Goal: Task Accomplishment & Management: Complete application form

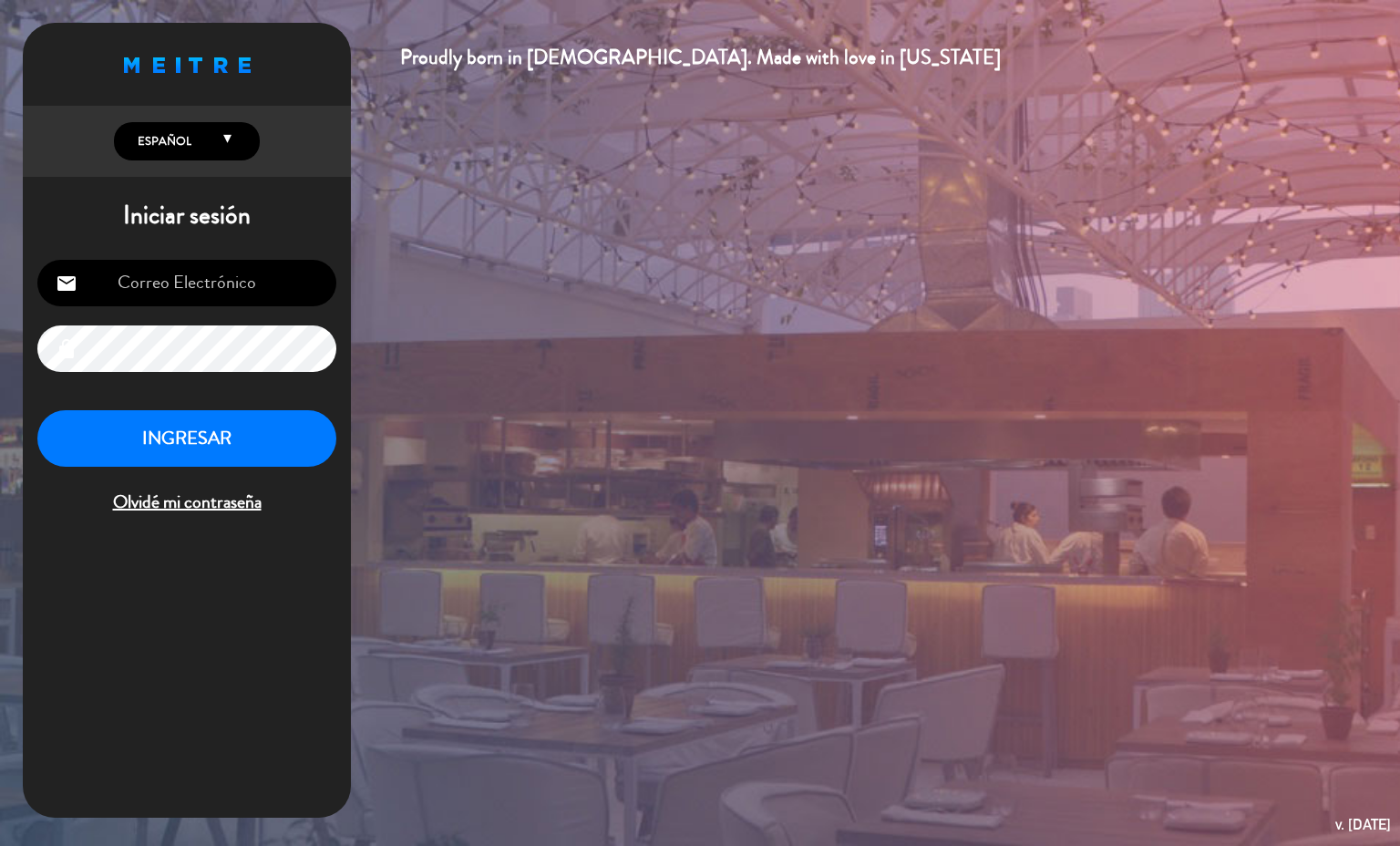
type input "[EMAIL_ADDRESS][PERSON_NAME][DOMAIN_NAME]"
click at [175, 427] on button "INGRESAR" at bounding box center [186, 439] width 299 height 57
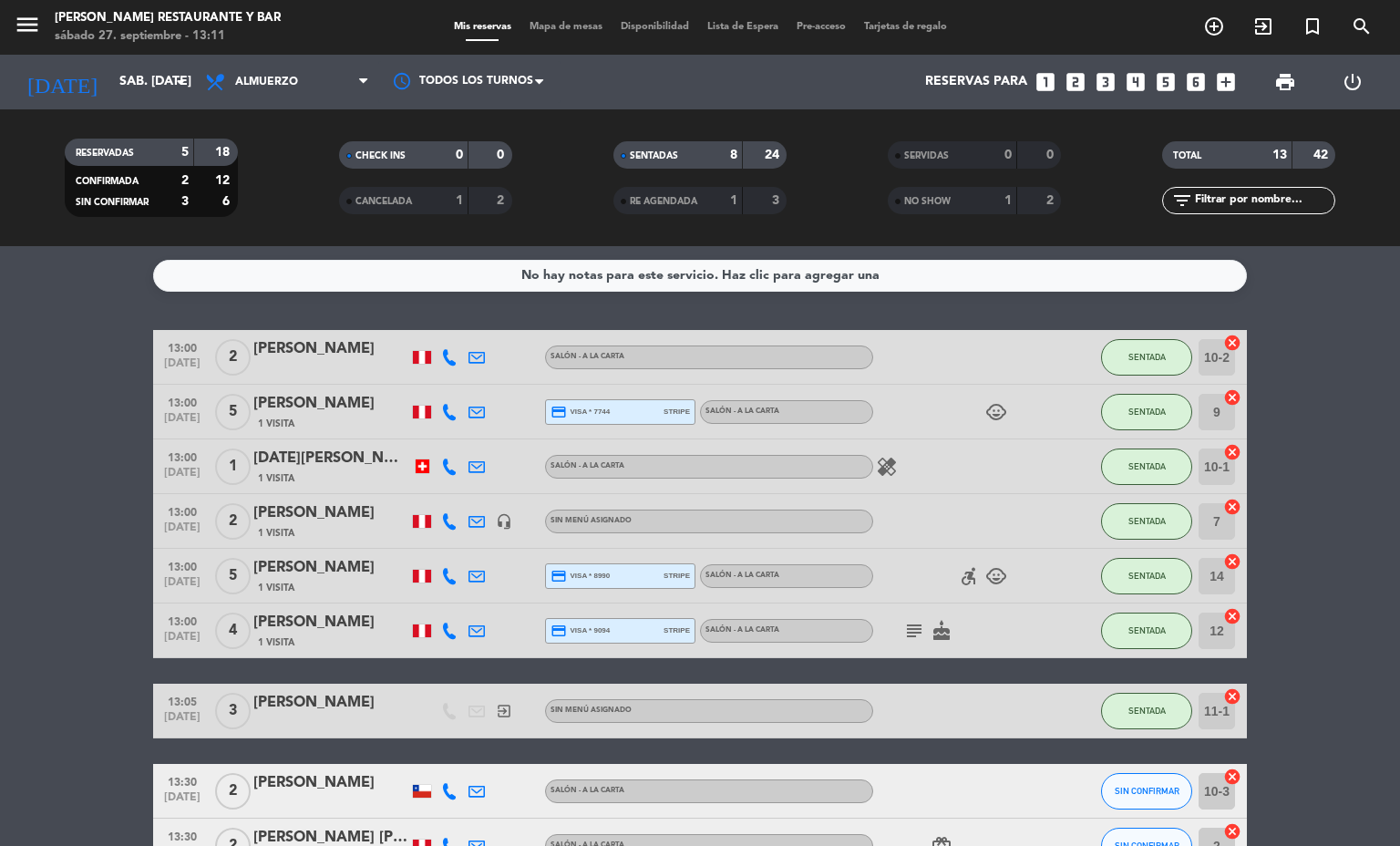
click at [280, 408] on div "[PERSON_NAME]" at bounding box center [331, 404] width 155 height 24
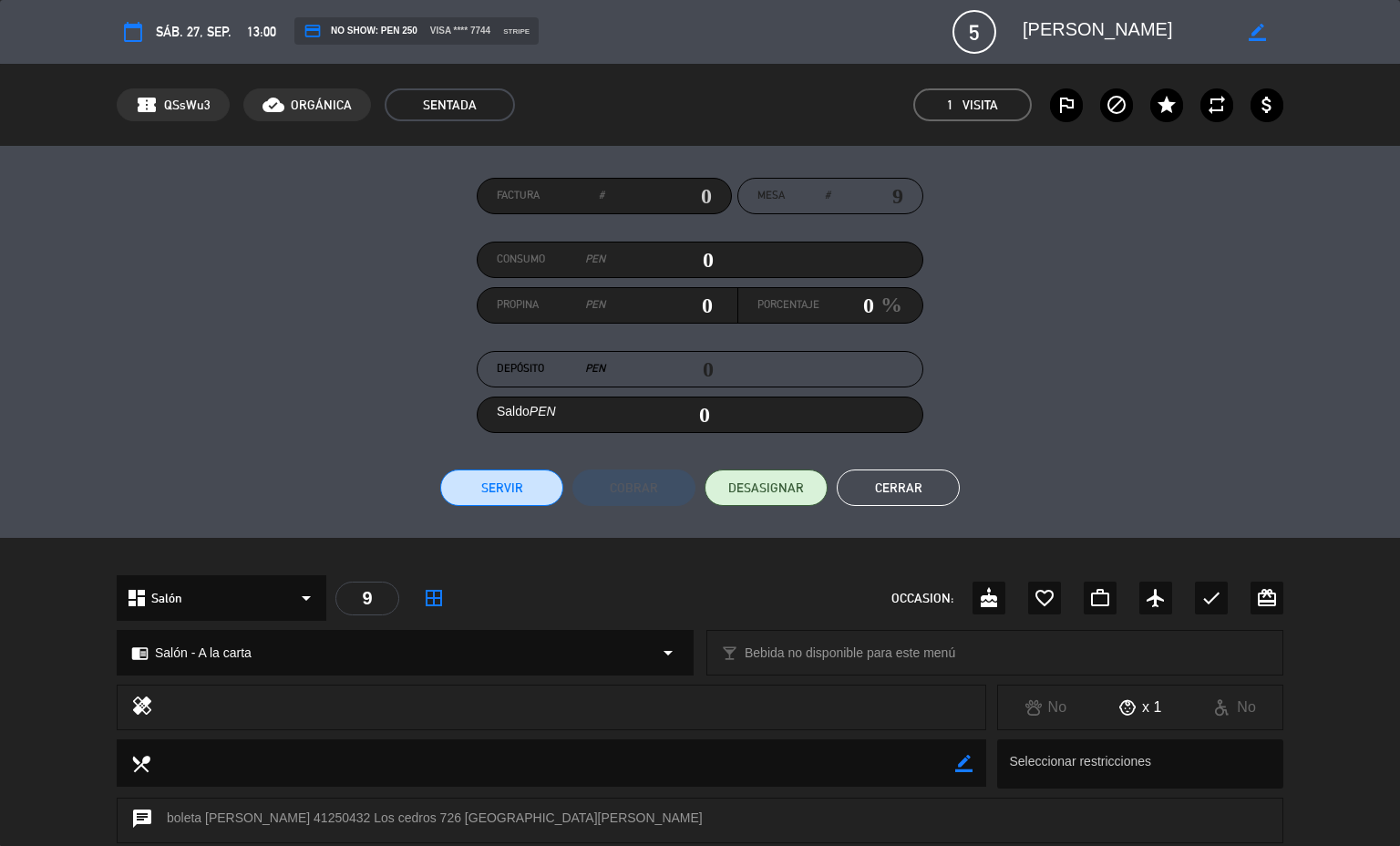
click at [930, 484] on button "Cerrar" at bounding box center [898, 487] width 123 height 36
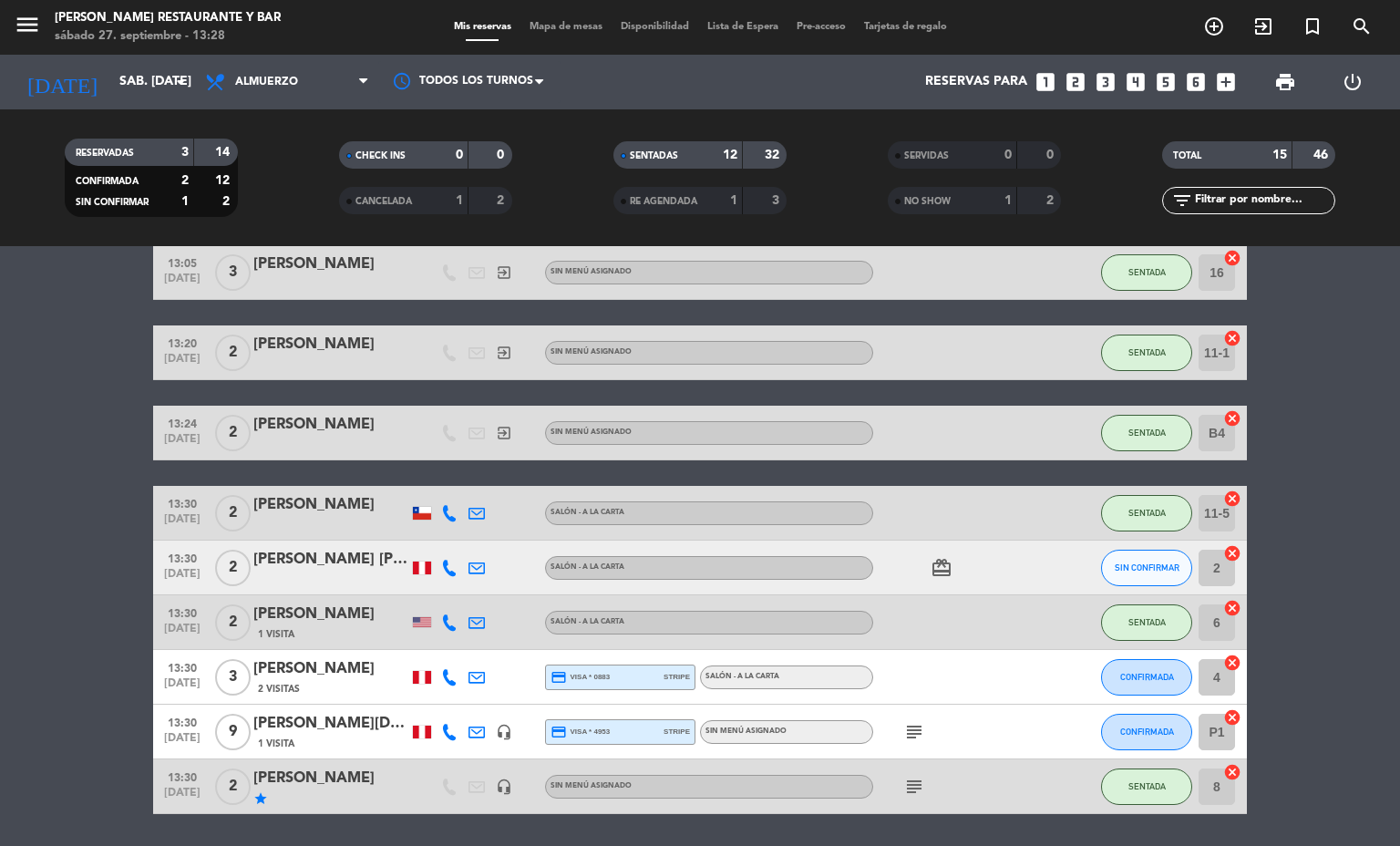
scroll to position [497, 0]
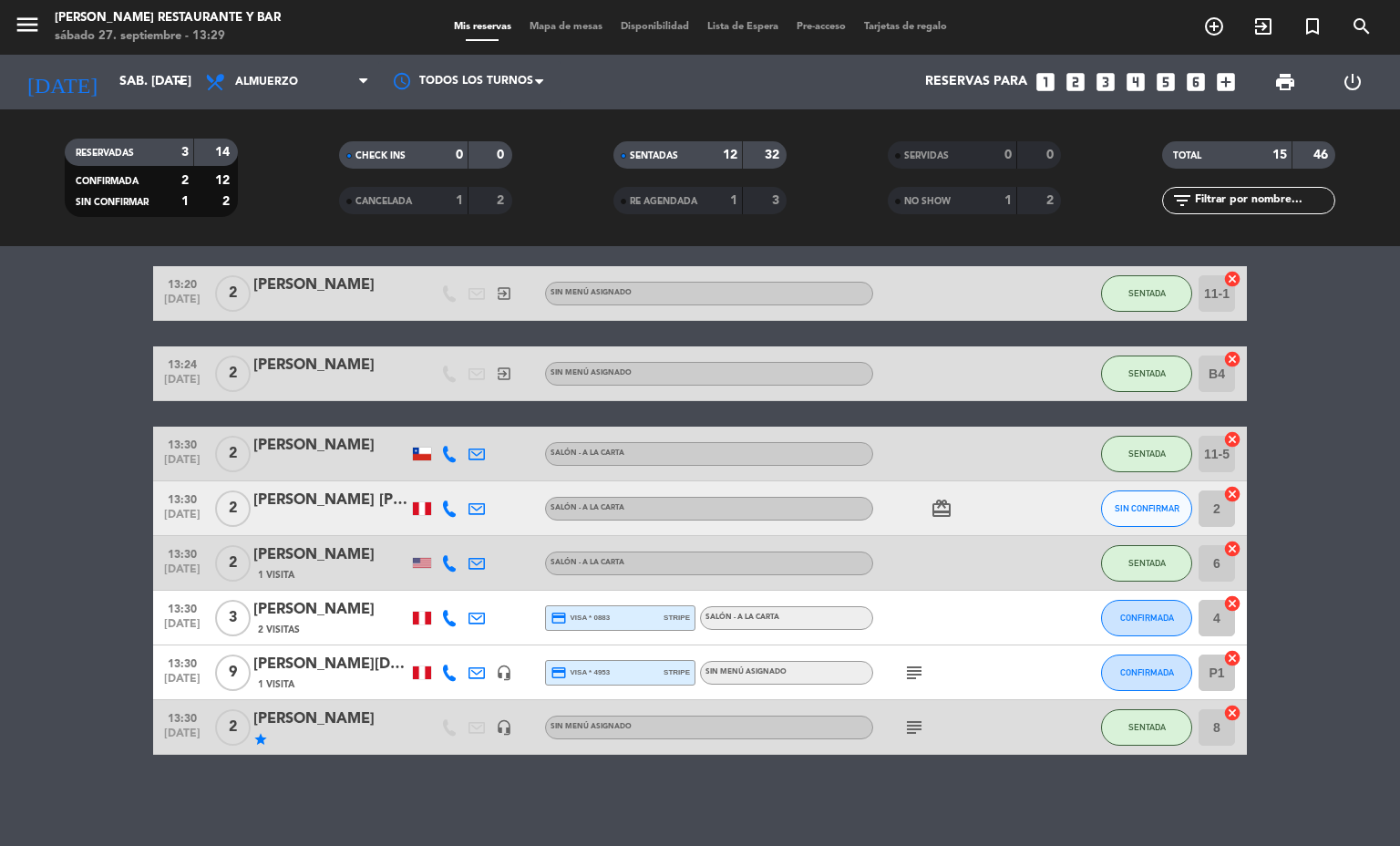
drag, startPoint x: 350, startPoint y: 610, endPoint x: 238, endPoint y: 613, distance: 112.0
click at [238, 613] on div "13:30 [DATE] 3 [PERSON_NAME] 2 Visitas credit_card visa * 0883 stripe Salón - A…" at bounding box center [700, 618] width 1094 height 55
copy div "[PERSON_NAME]"
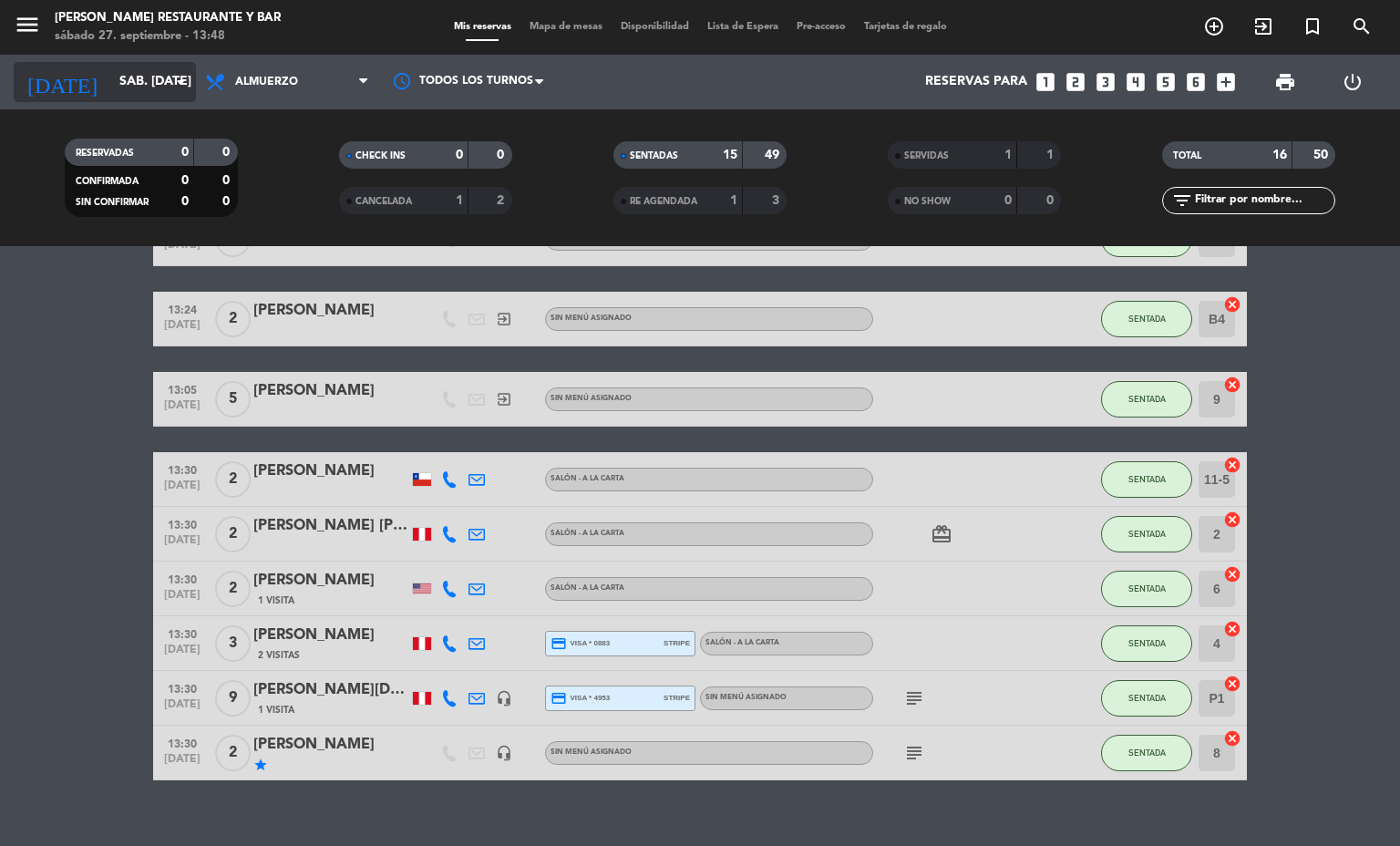
click at [143, 77] on input "sáb. [DATE]" at bounding box center [196, 81] width 173 height 32
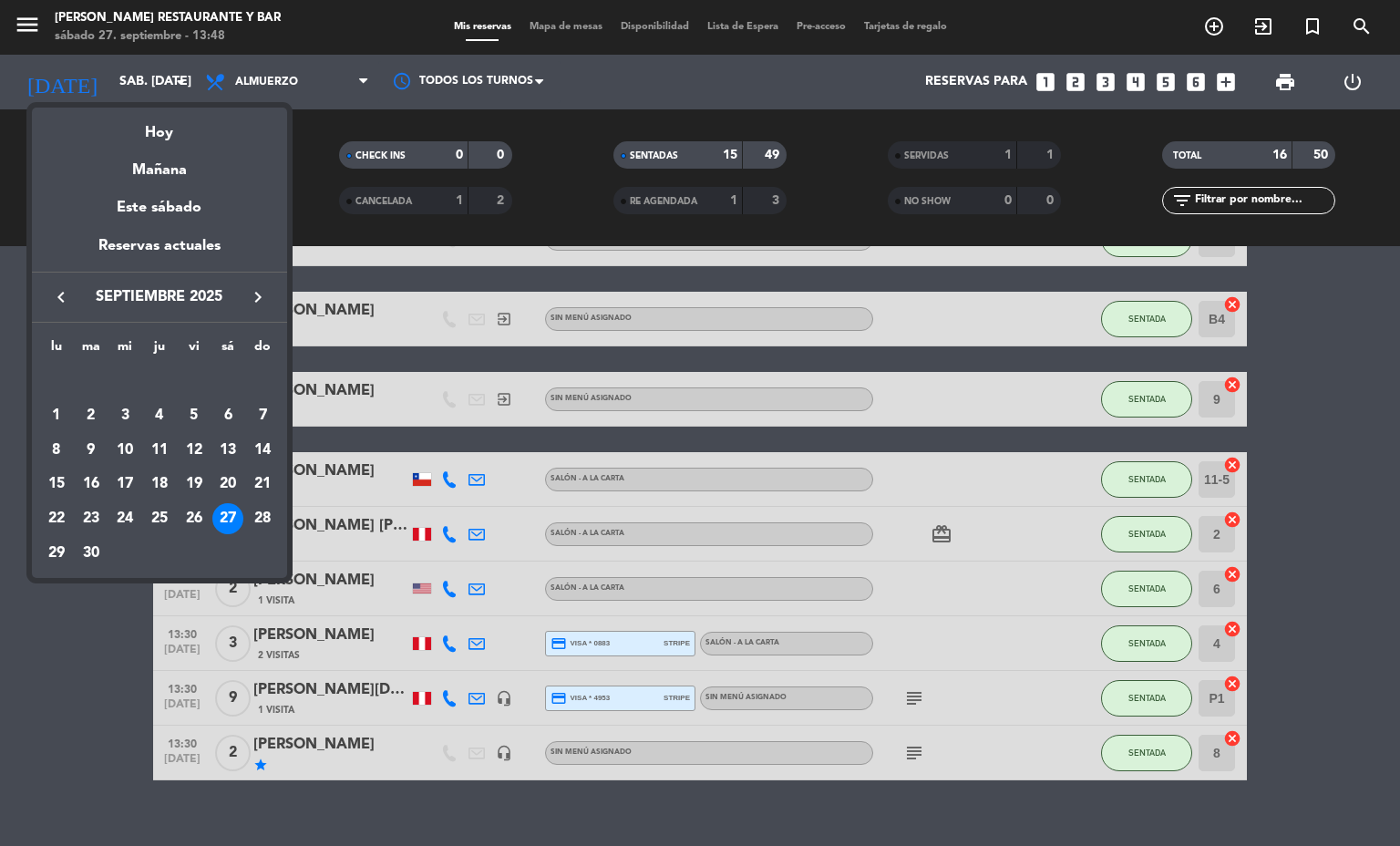
click at [369, 91] on div at bounding box center [700, 423] width 1400 height 846
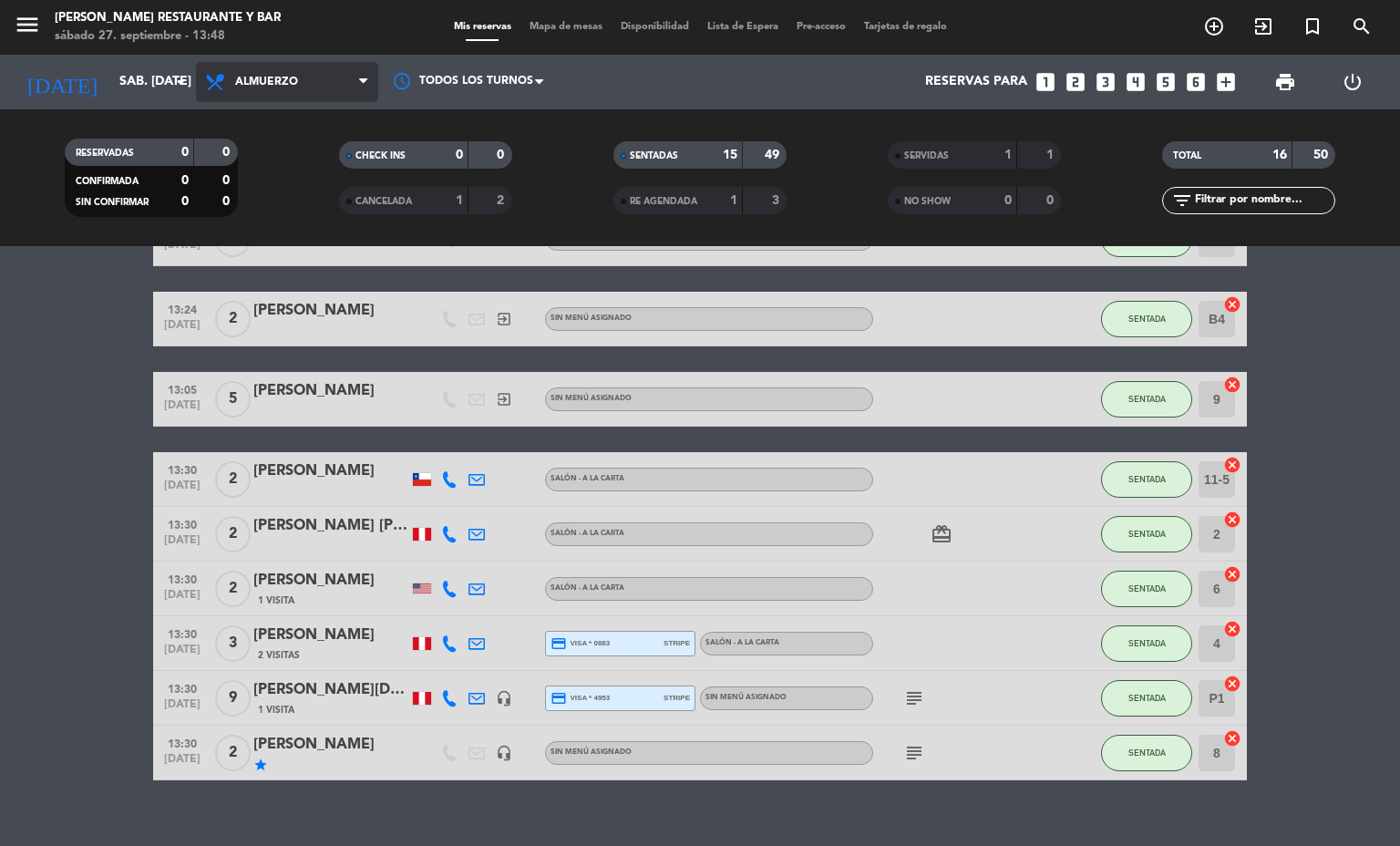
click at [353, 91] on span "Almuerzo" at bounding box center [287, 81] width 182 height 40
click at [323, 194] on div "menu [PERSON_NAME] Restaurante y Bar sábado 27. septiembre - 13:48 Mis reservas…" at bounding box center [700, 123] width 1400 height 246
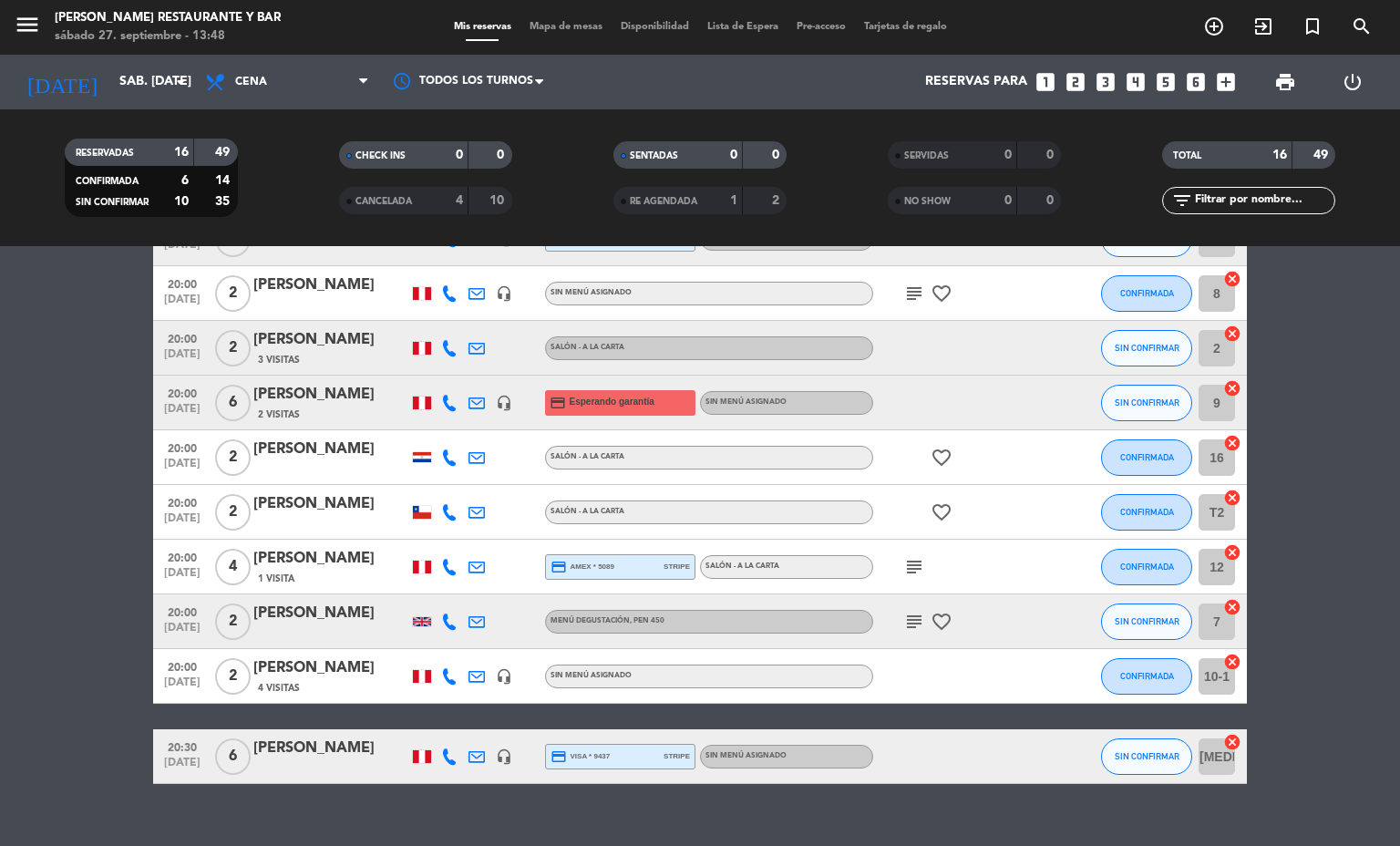
click at [526, 23] on span "Mapa de mesas" at bounding box center [566, 27] width 92 height 10
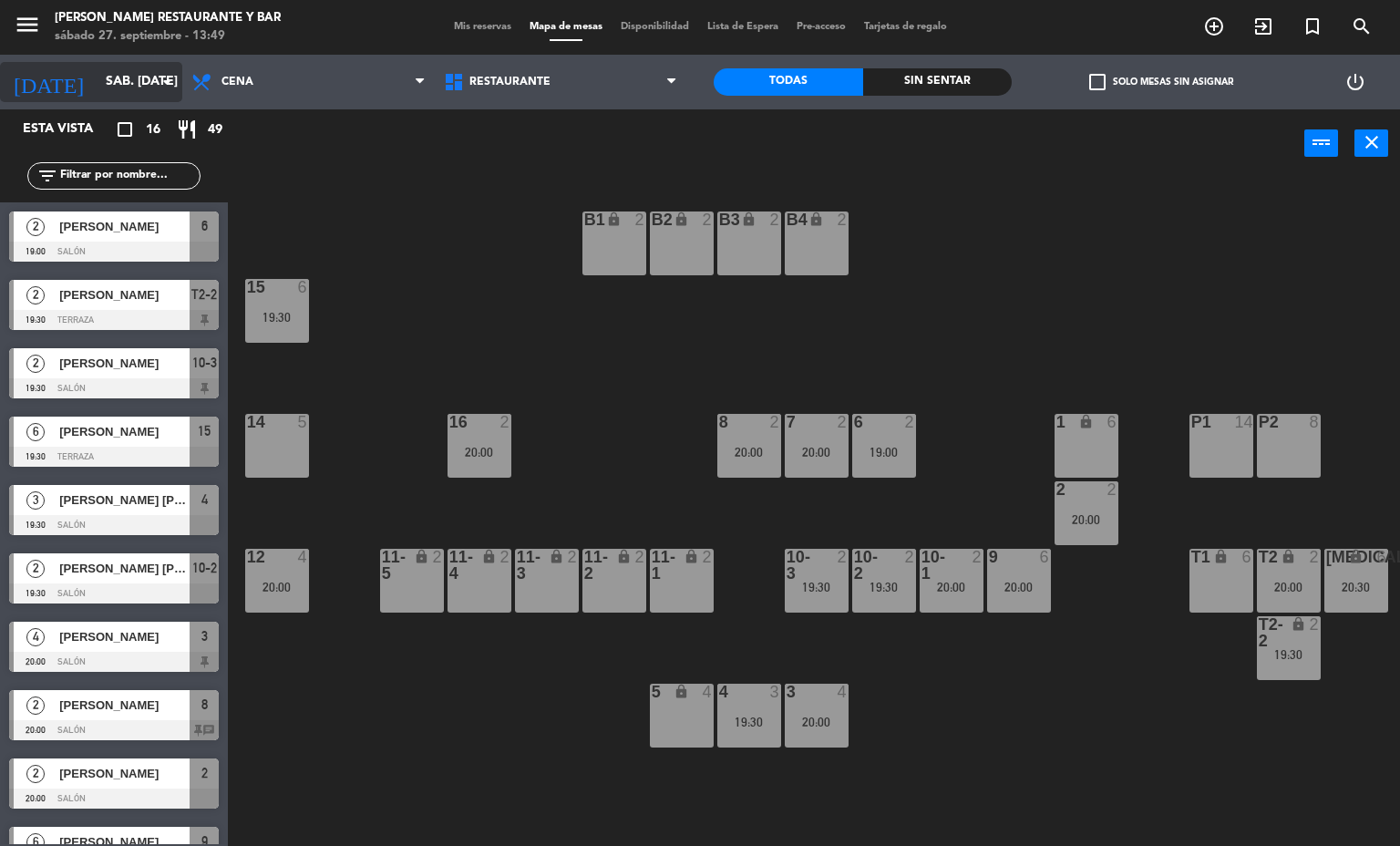
click at [101, 63] on div "[DATE] sáb. [DATE] arrow_drop_down" at bounding box center [91, 81] width 182 height 40
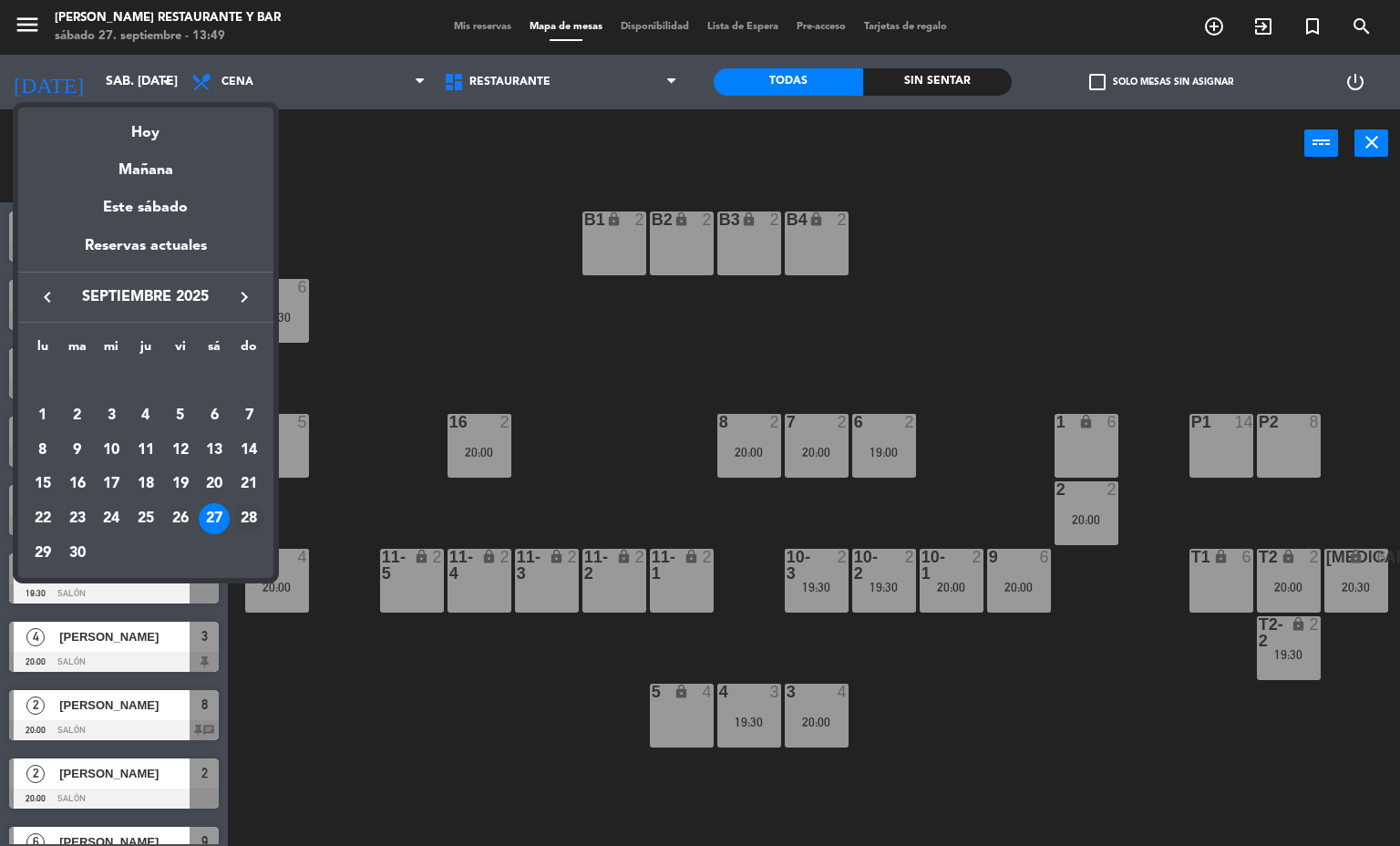
click at [255, 511] on div "28" at bounding box center [249, 519] width 31 height 31
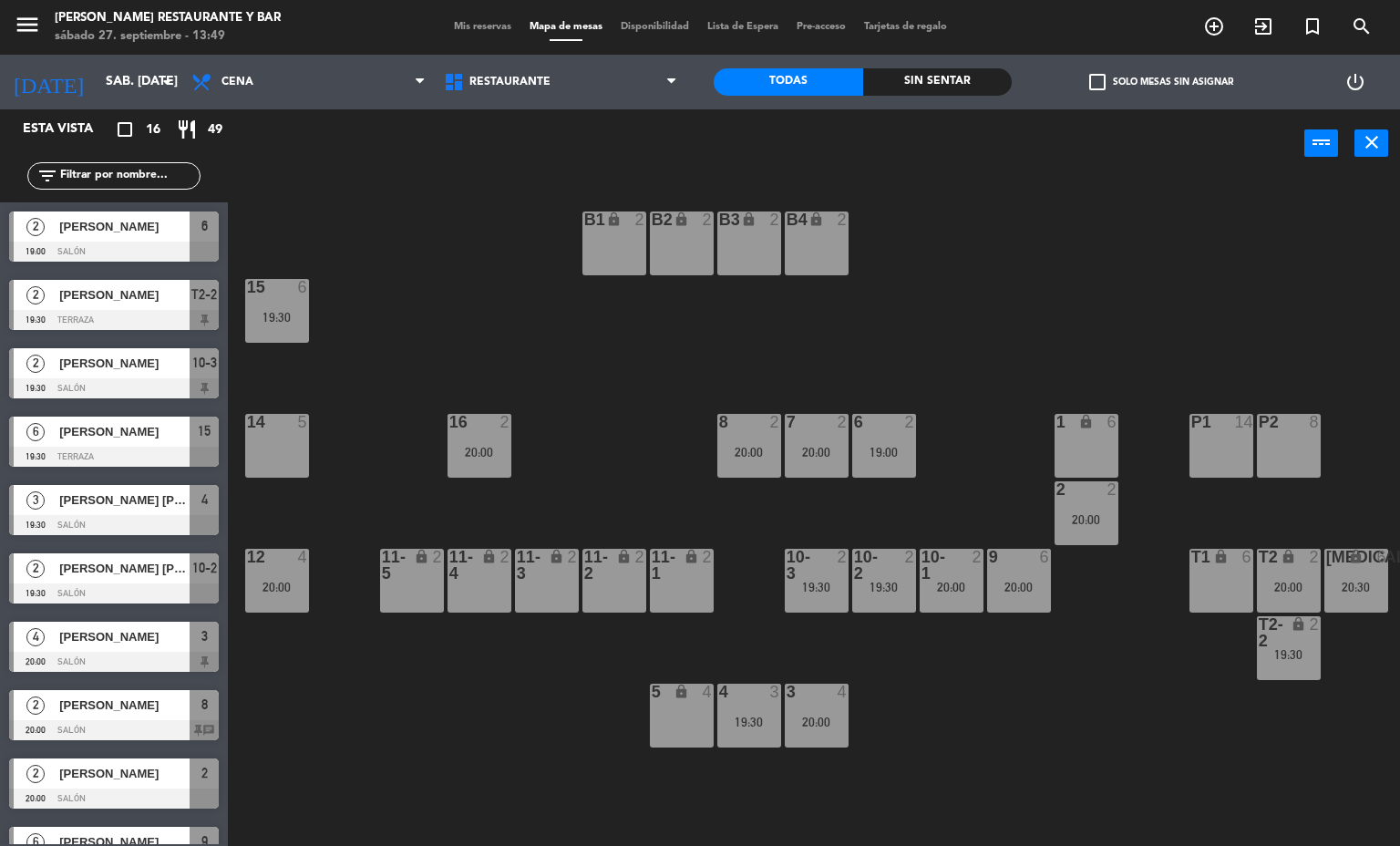
type input "dom. [DATE]"
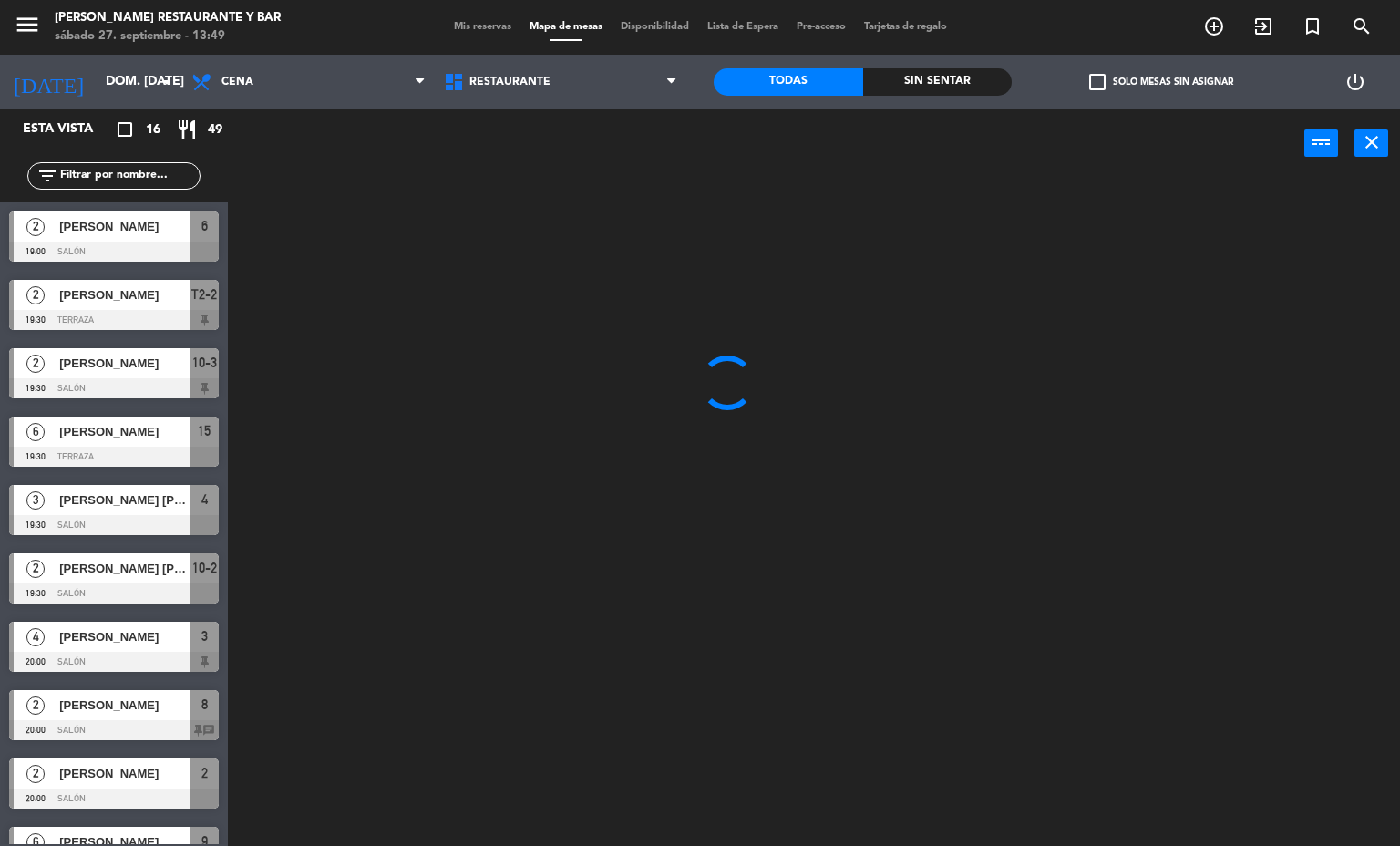
click at [298, 55] on div "Almuerzo Cena Cena Almuerzo Cena" at bounding box center [308, 81] width 252 height 55
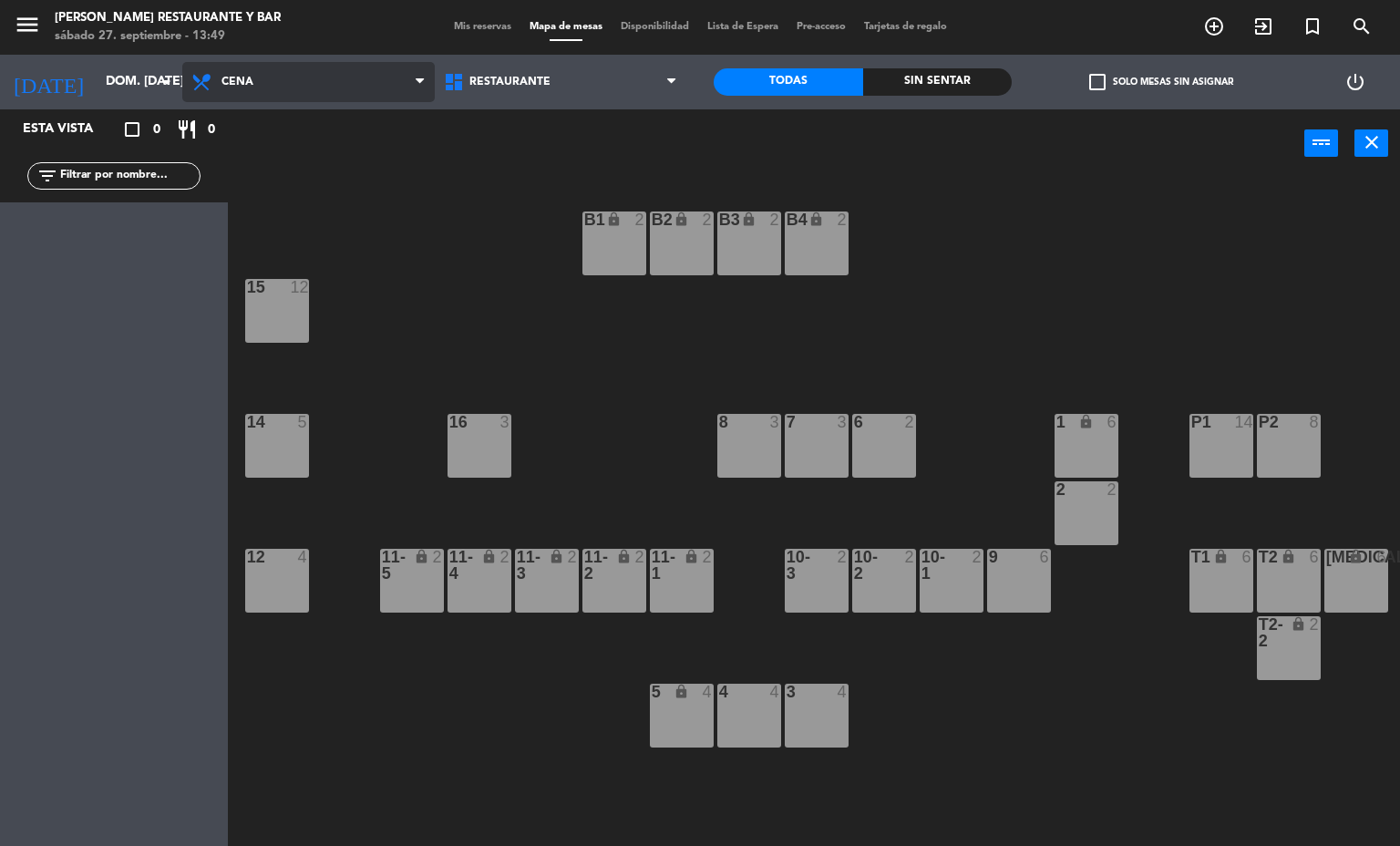
click at [299, 72] on span "Cena" at bounding box center [308, 81] width 252 height 40
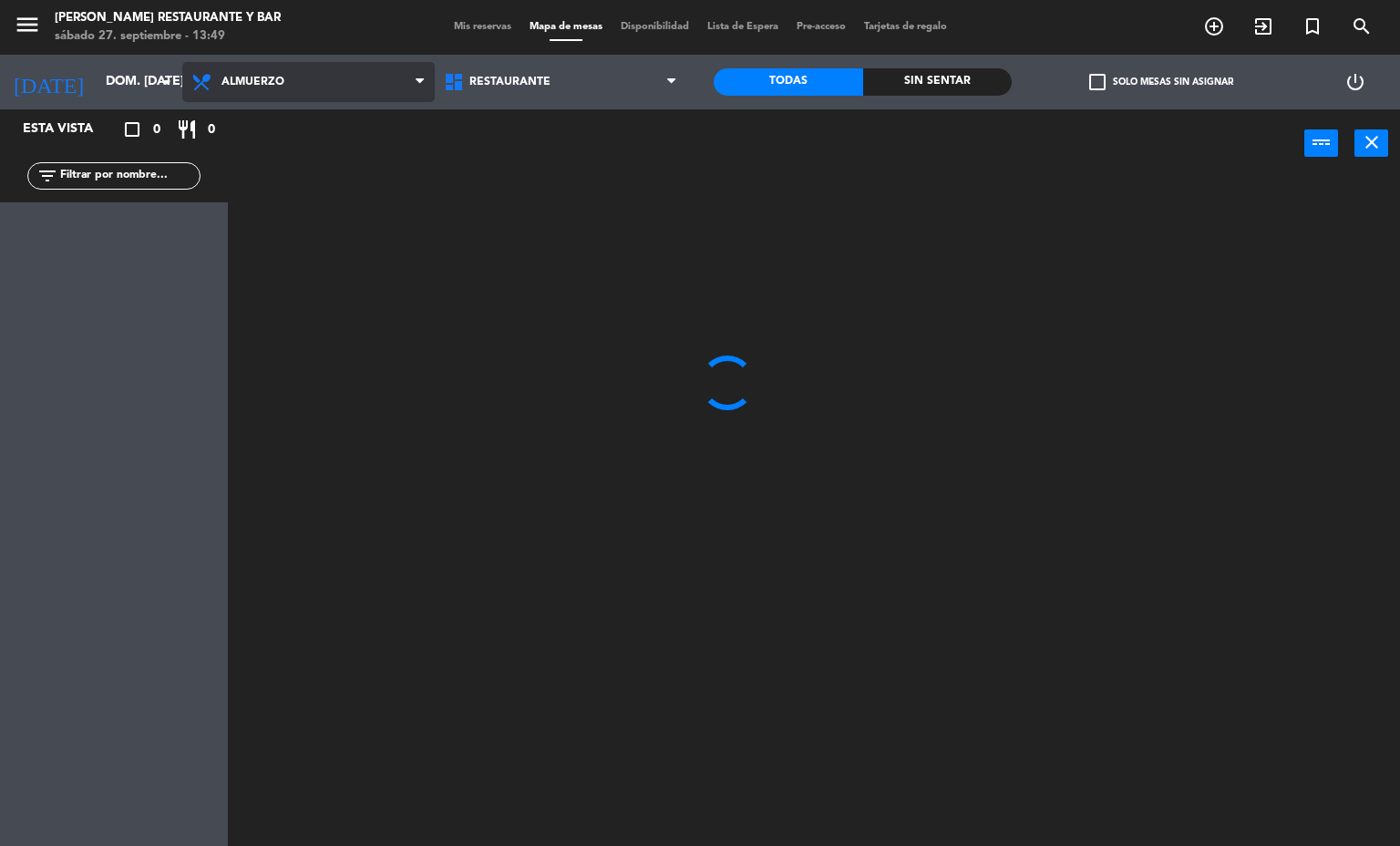
click at [295, 113] on ng-component "menu [PERSON_NAME] Restaurante y Bar sábado 27. septiembre - 13:49 Mis reservas…" at bounding box center [700, 423] width 1400 height 847
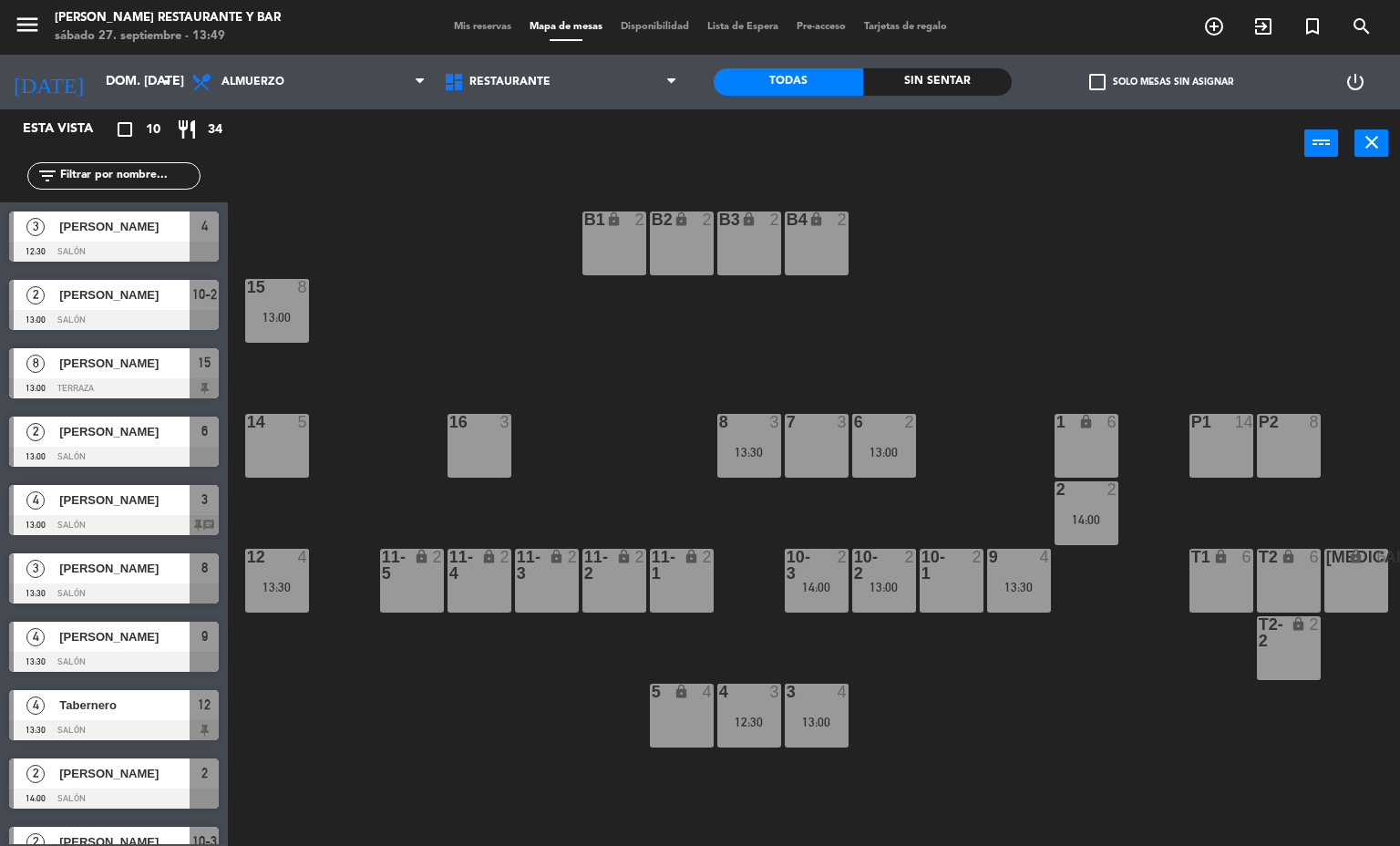
click at [1302, 455] on div "P2 8" at bounding box center [1288, 446] width 64 height 64
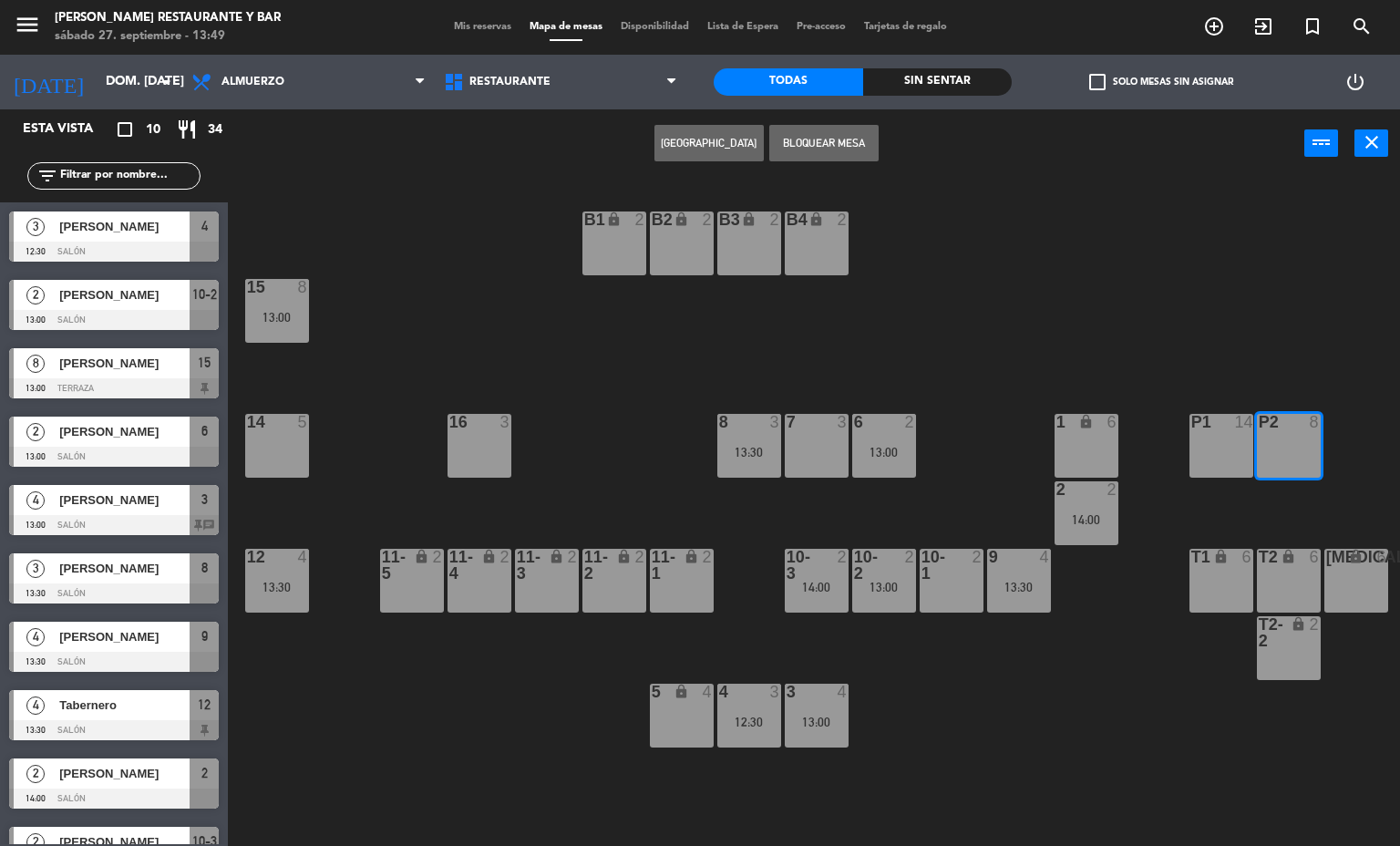
click at [725, 142] on button "[GEOGRAPHIC_DATA]" at bounding box center [709, 142] width 109 height 36
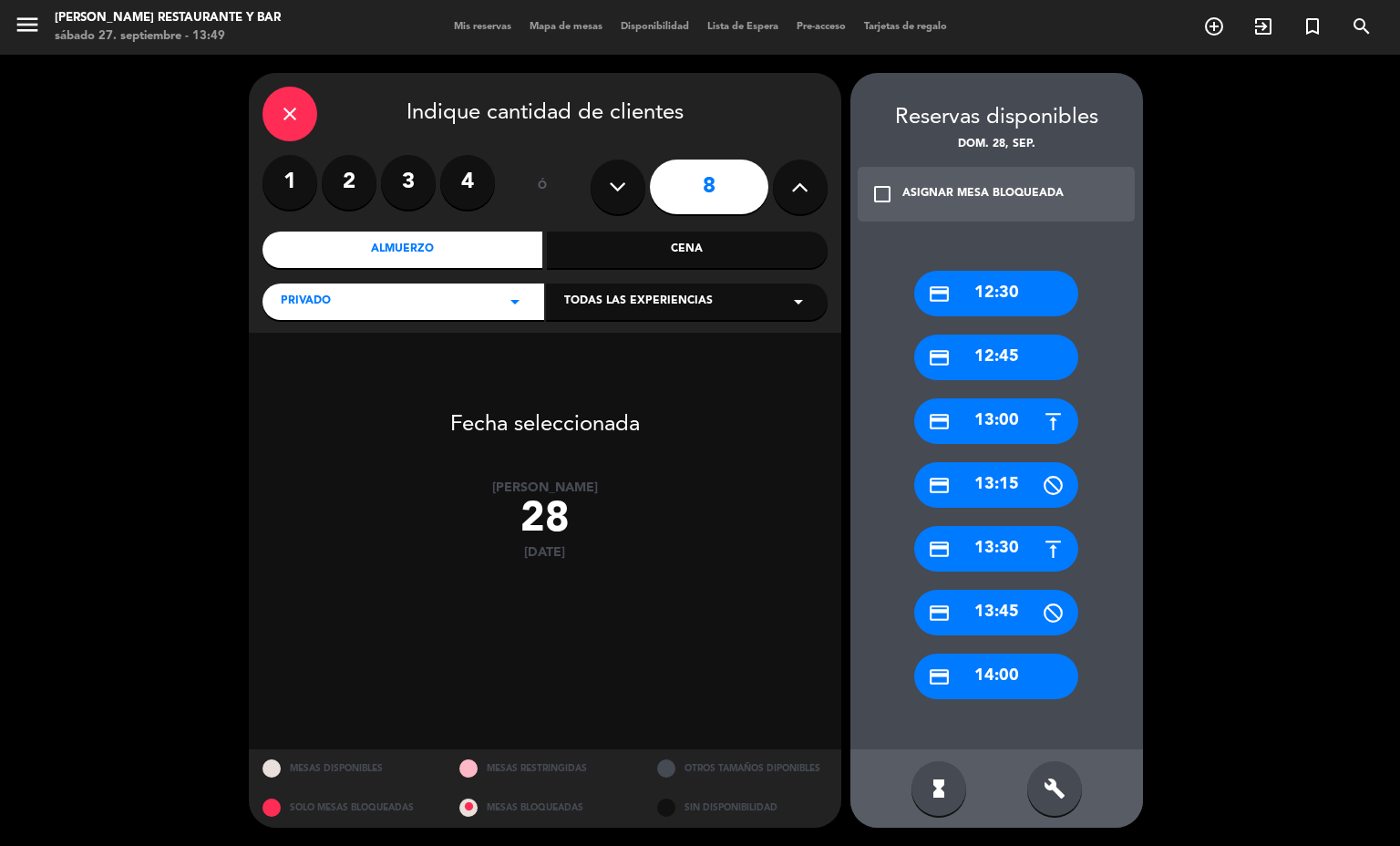
click at [998, 537] on div "credit_card 13:30" at bounding box center [996, 548] width 164 height 45
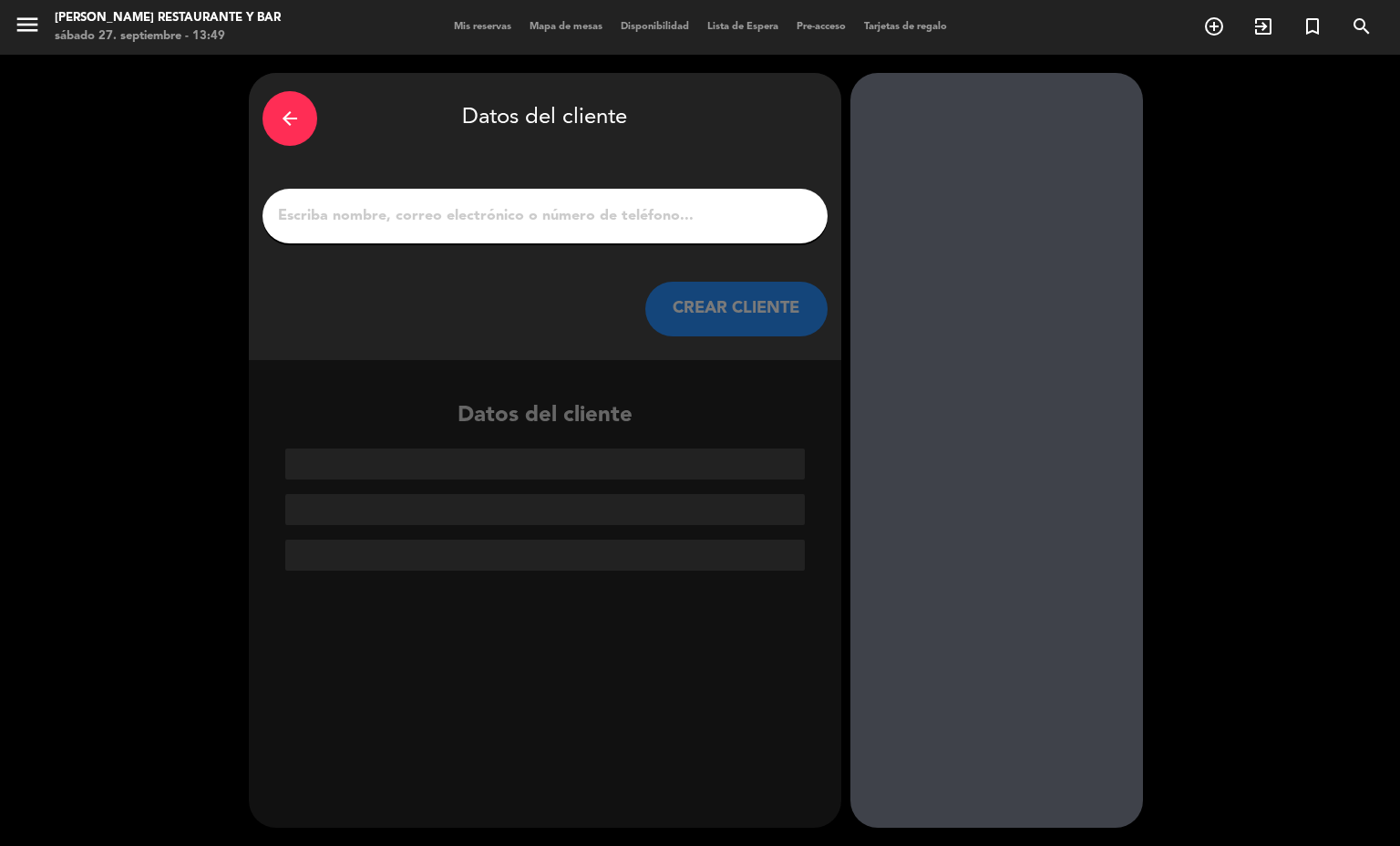
click at [299, 104] on div "arrow_back" at bounding box center [289, 118] width 55 height 55
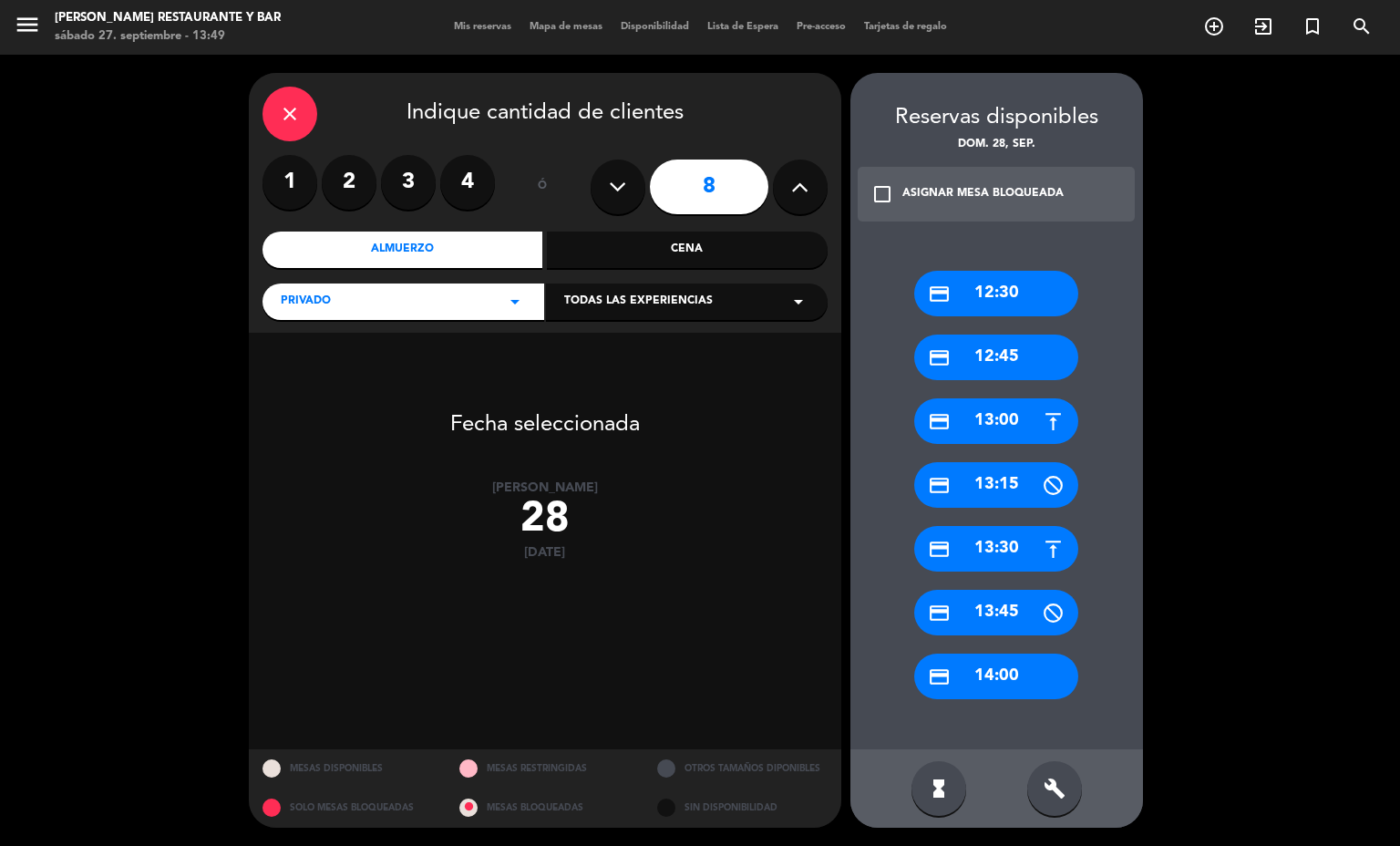
click at [996, 426] on div "credit_card 13:00" at bounding box center [996, 421] width 164 height 45
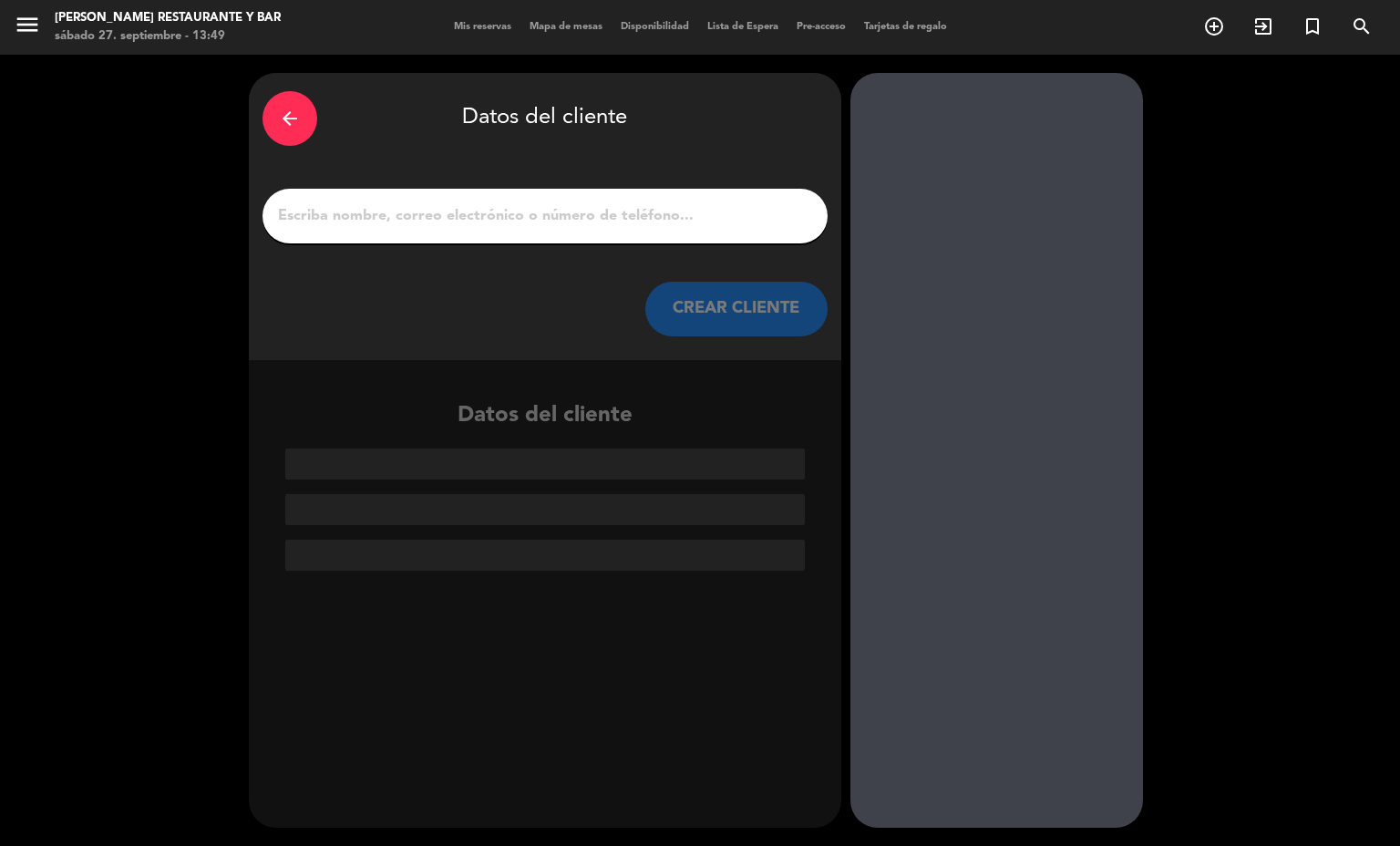
click at [310, 200] on div at bounding box center [545, 215] width 565 height 55
click at [307, 222] on input "1" at bounding box center [546, 216] width 538 height 26
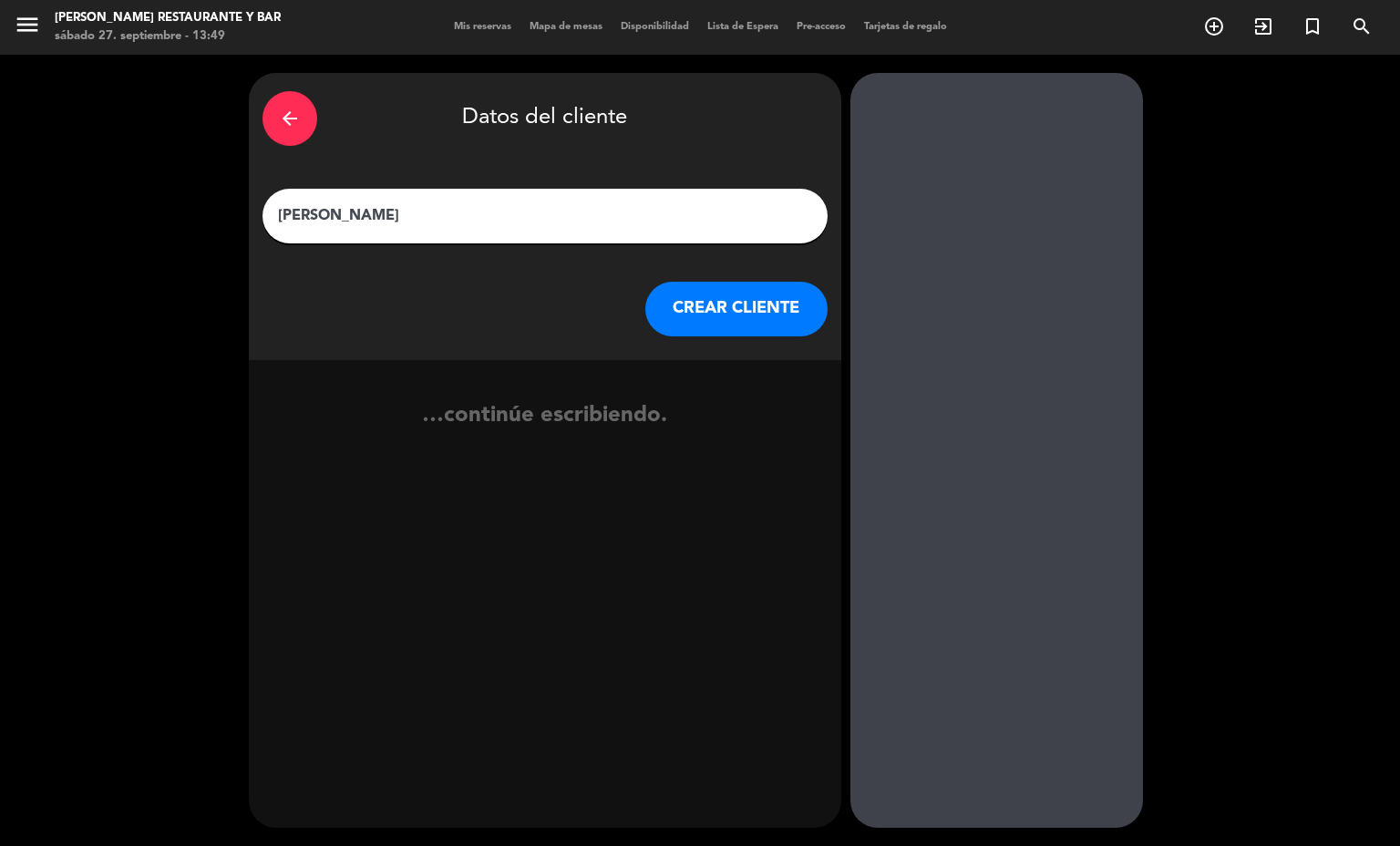
type input "[PERSON_NAME]"
click at [290, 120] on icon "arrow_back" at bounding box center [290, 118] width 22 height 22
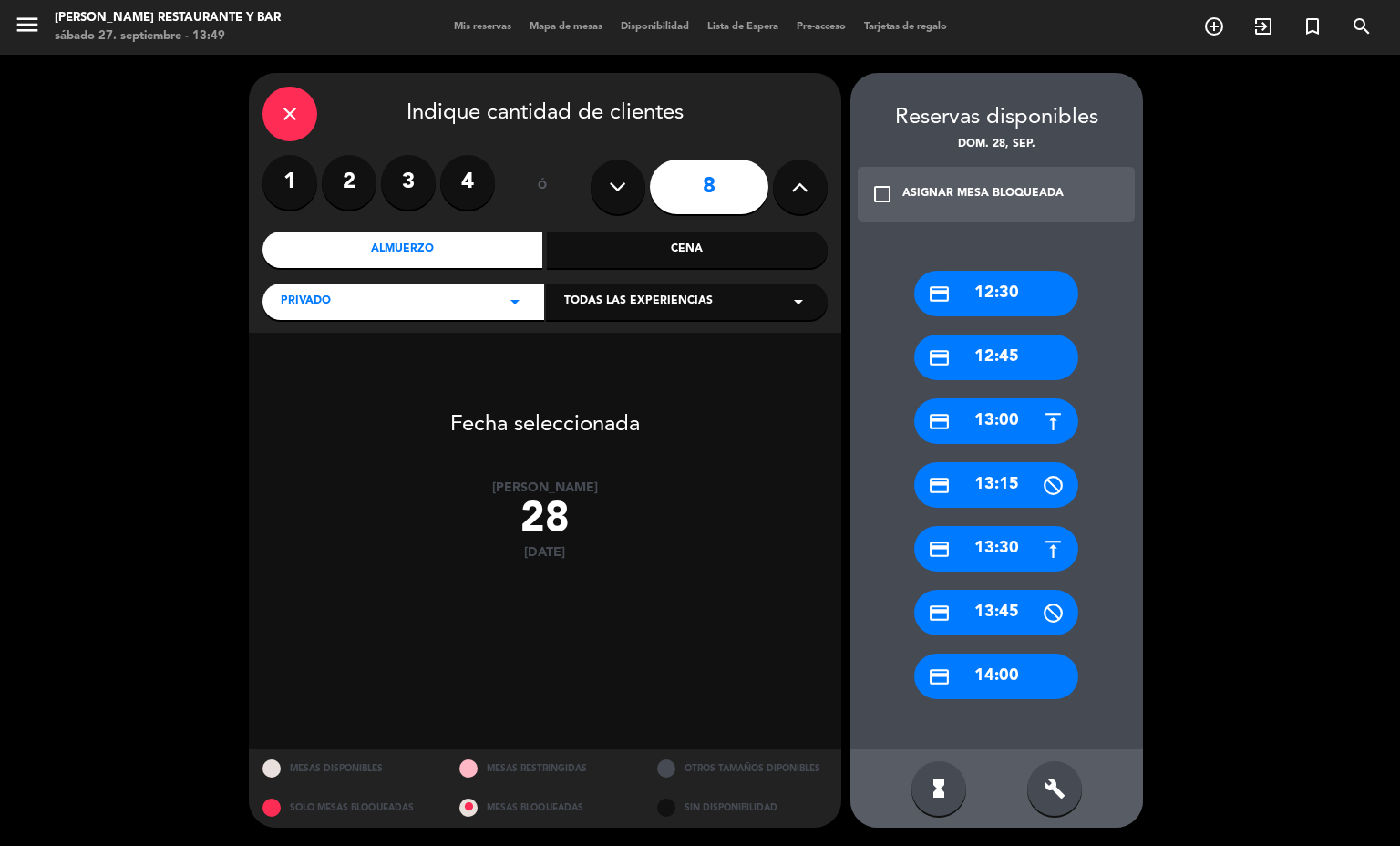
click at [288, 99] on div "close" at bounding box center [289, 114] width 55 height 55
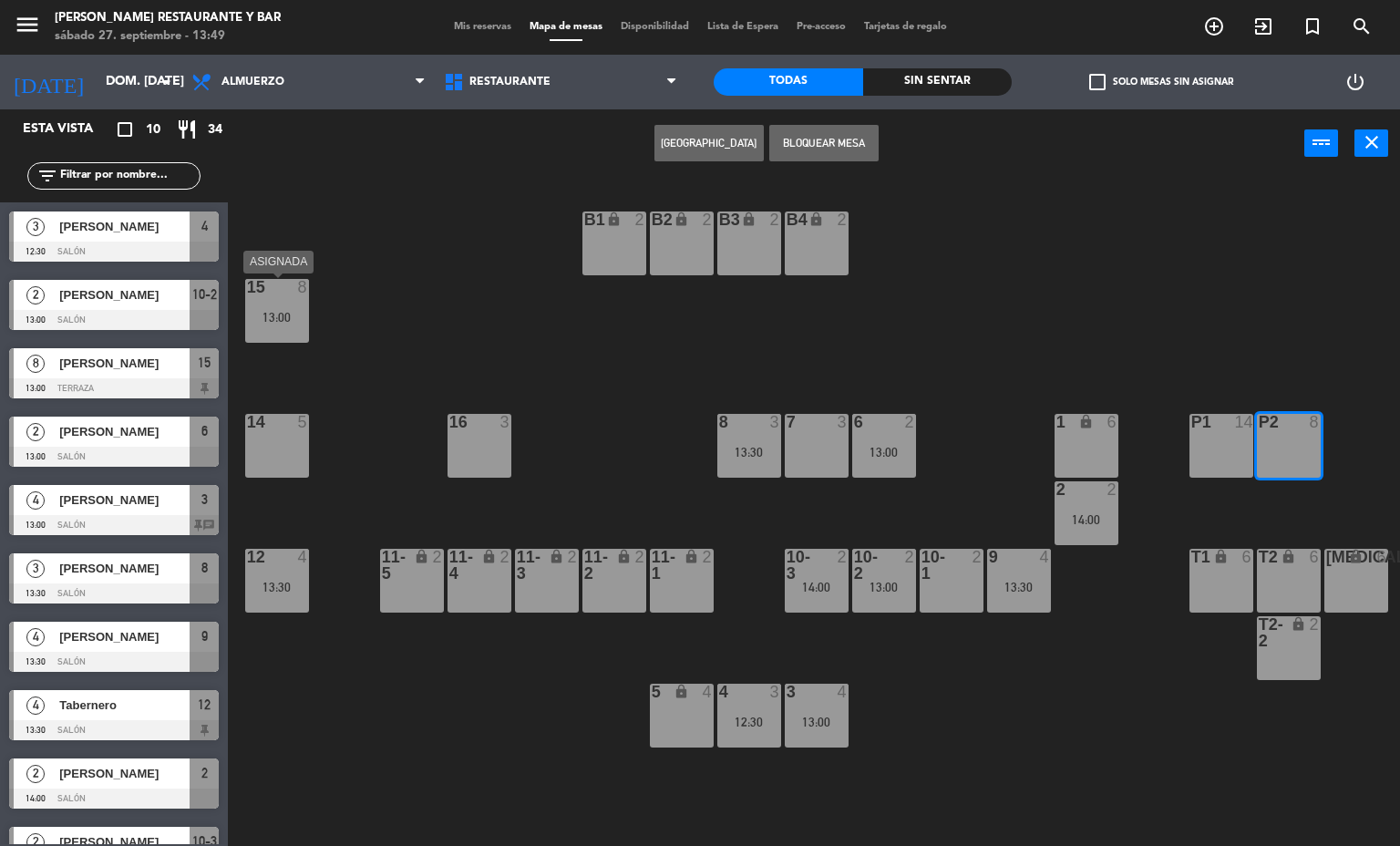
click at [304, 331] on div "15 8 13:00" at bounding box center [276, 311] width 64 height 64
click at [279, 310] on div "13:00" at bounding box center [276, 316] width 64 height 14
click at [411, 258] on div "B1 lock 2 B2 lock 2 B3 lock 2 B4 lock 2 15 8 13:00 14 5 8 3 13:30 7 3 6 2 13:00…" at bounding box center [820, 512] width 1159 height 668
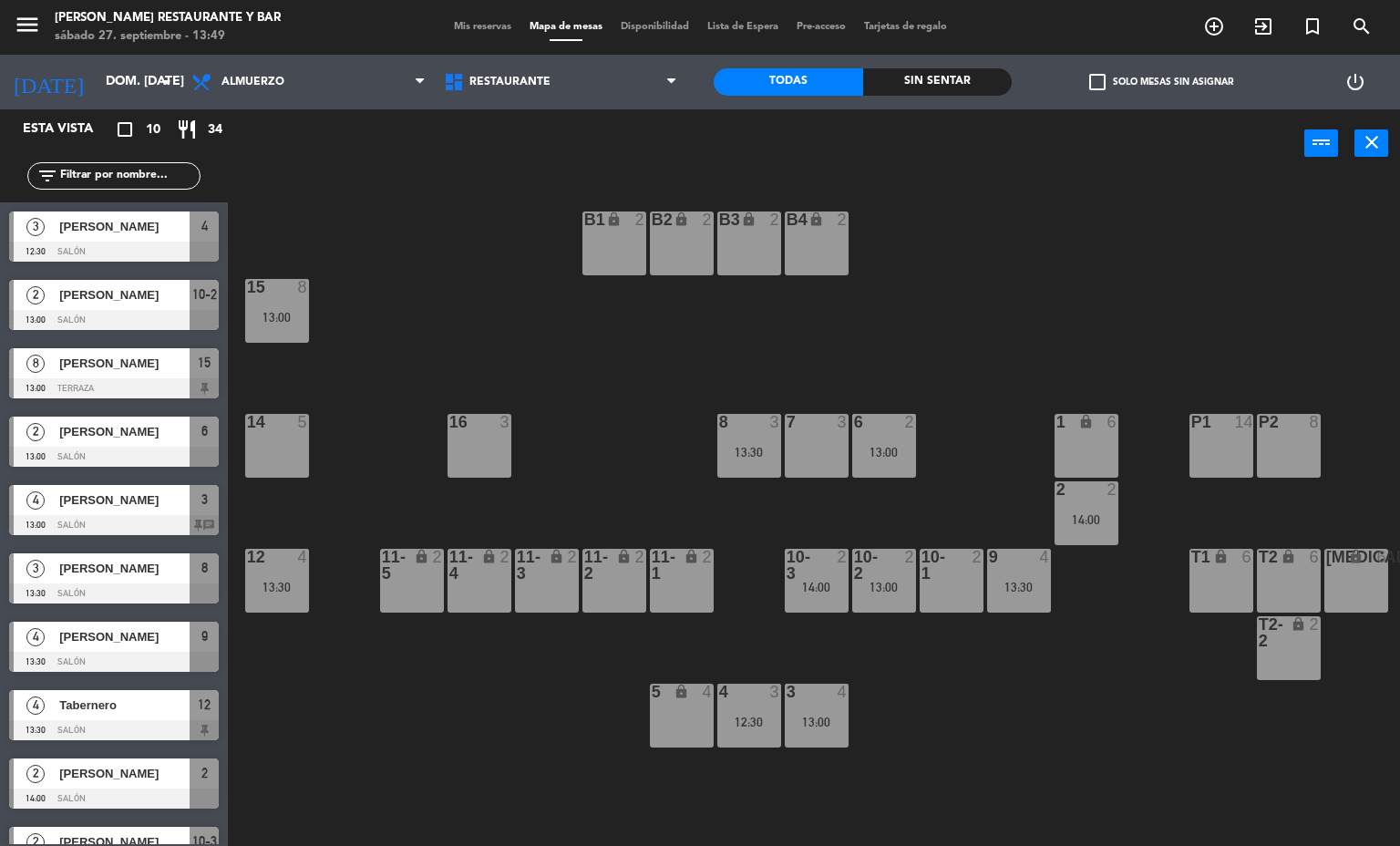
click at [268, 329] on div "15 8 13:00" at bounding box center [276, 311] width 64 height 64
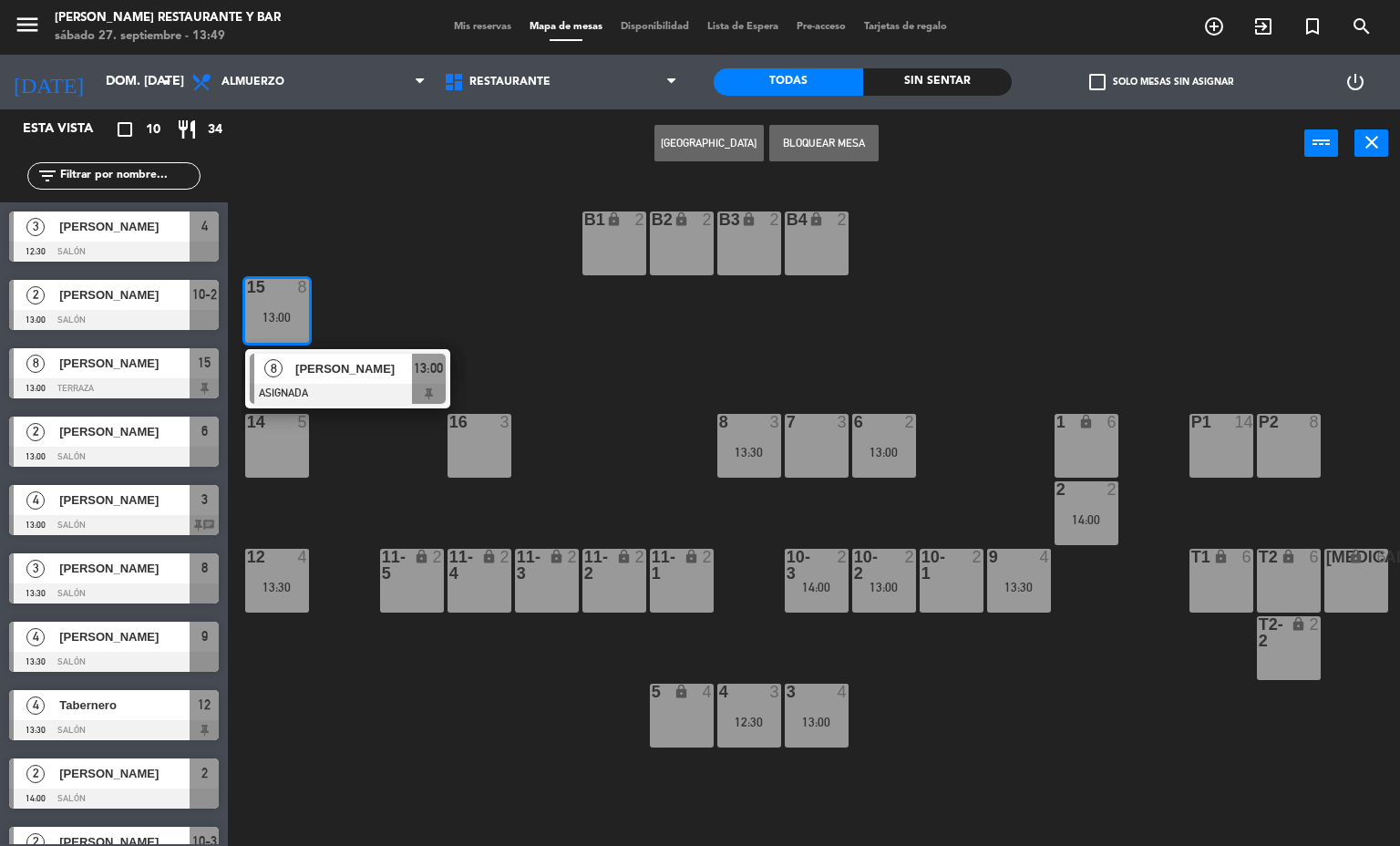
click at [572, 395] on div "B1 lock 2 B2 lock 2 B3 lock 2 B4 lock 2 15 8 13:00 8 [PERSON_NAME] ASIGNADA 13:…" at bounding box center [820, 512] width 1159 height 668
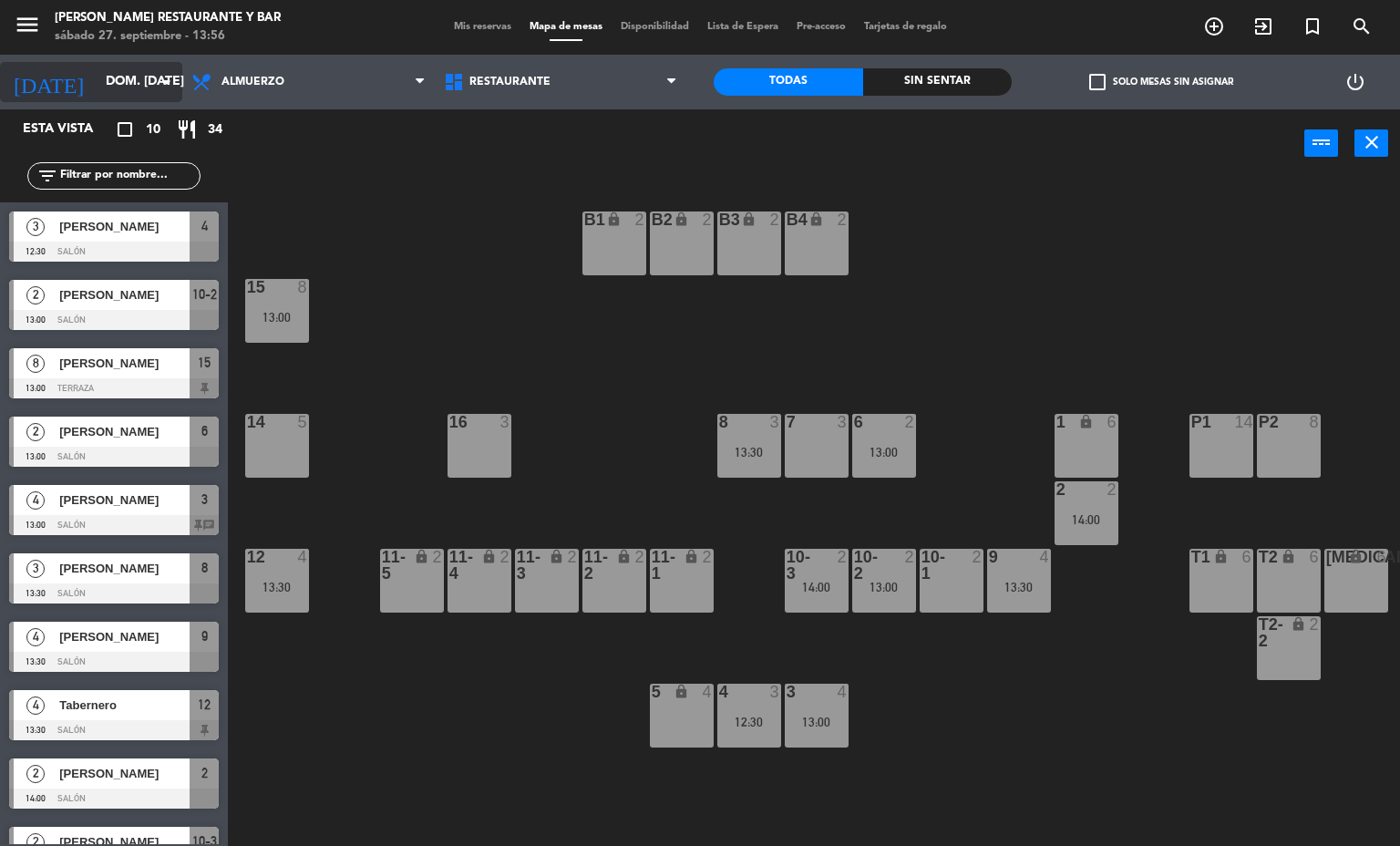
click at [127, 80] on input "dom. [DATE]" at bounding box center [182, 81] width 173 height 32
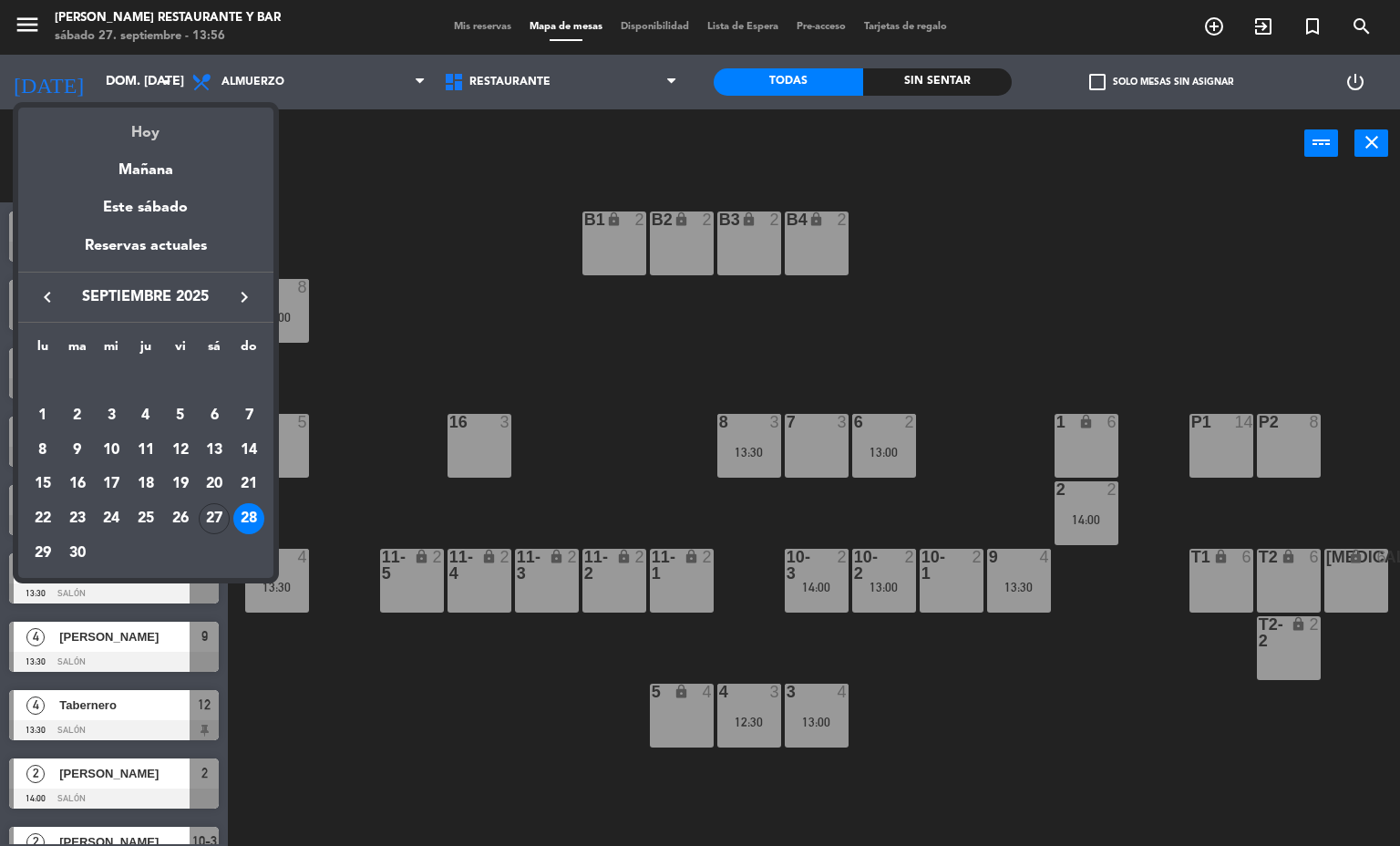
click at [140, 115] on div "Hoy" at bounding box center [146, 126] width 255 height 37
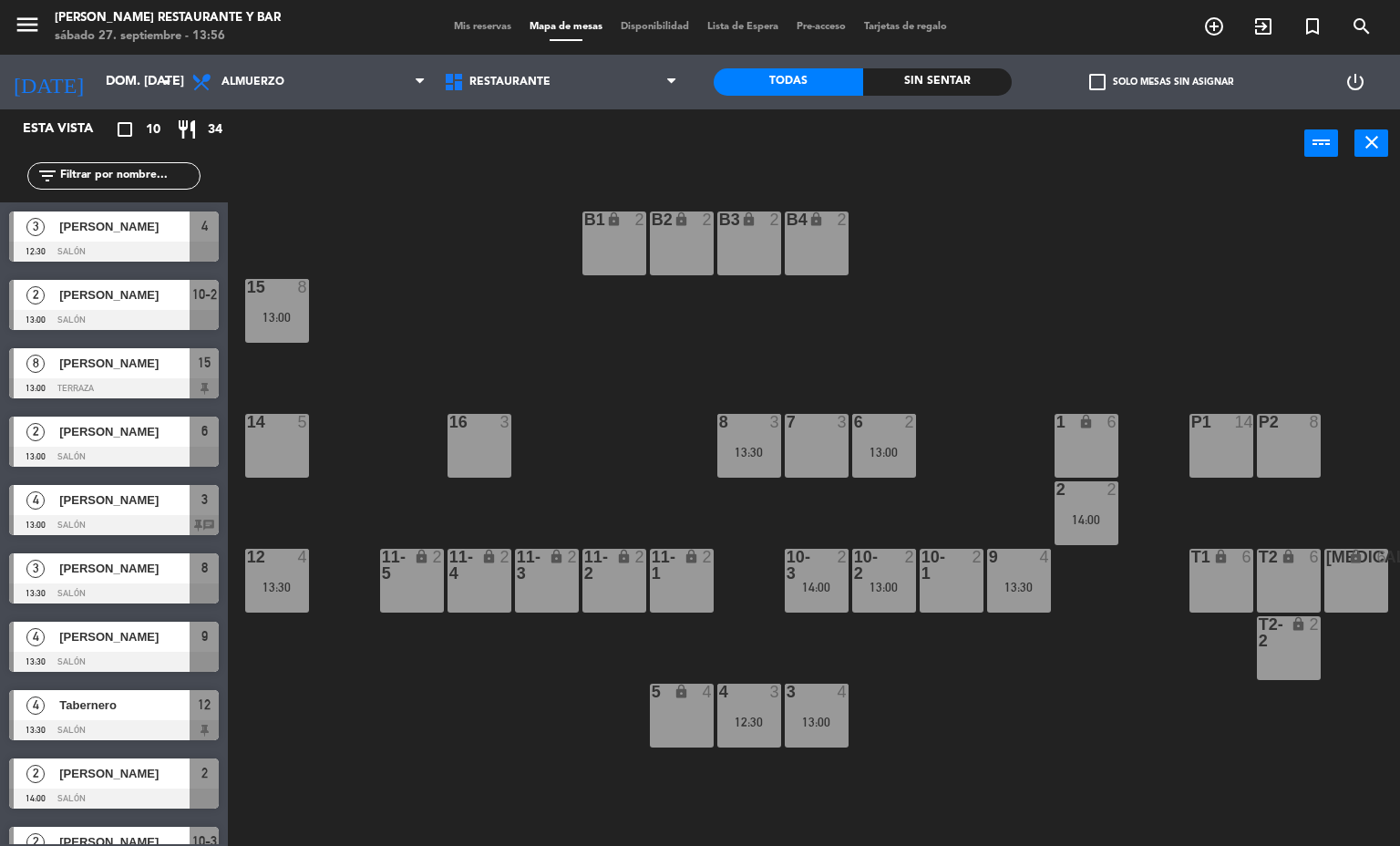
type input "sáb. [DATE]"
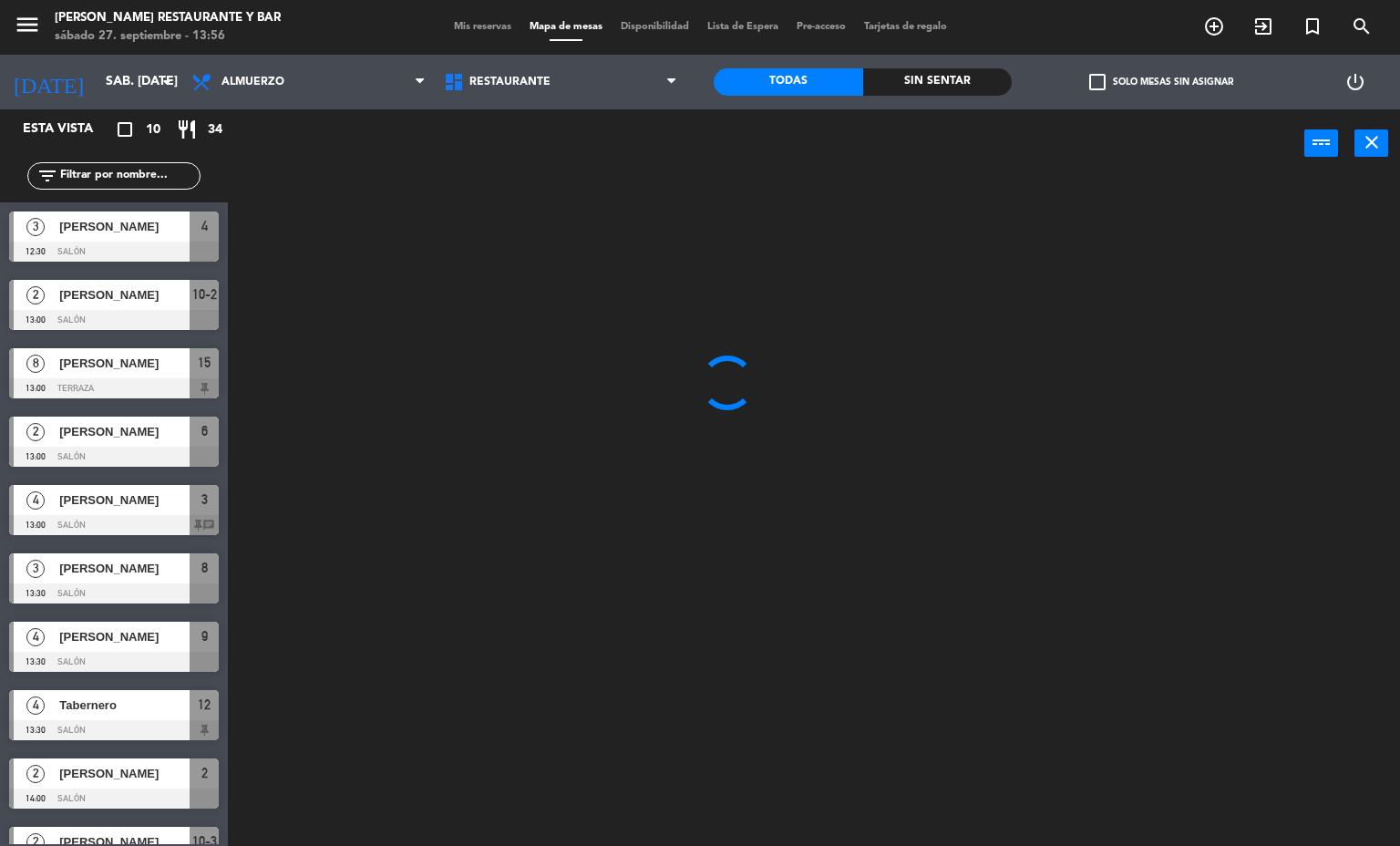
click at [277, 104] on div "Almuerzo Cena Almuerzo Almuerzo Cena" at bounding box center [308, 81] width 252 height 55
click at [280, 91] on span "Almuerzo" at bounding box center [308, 81] width 252 height 40
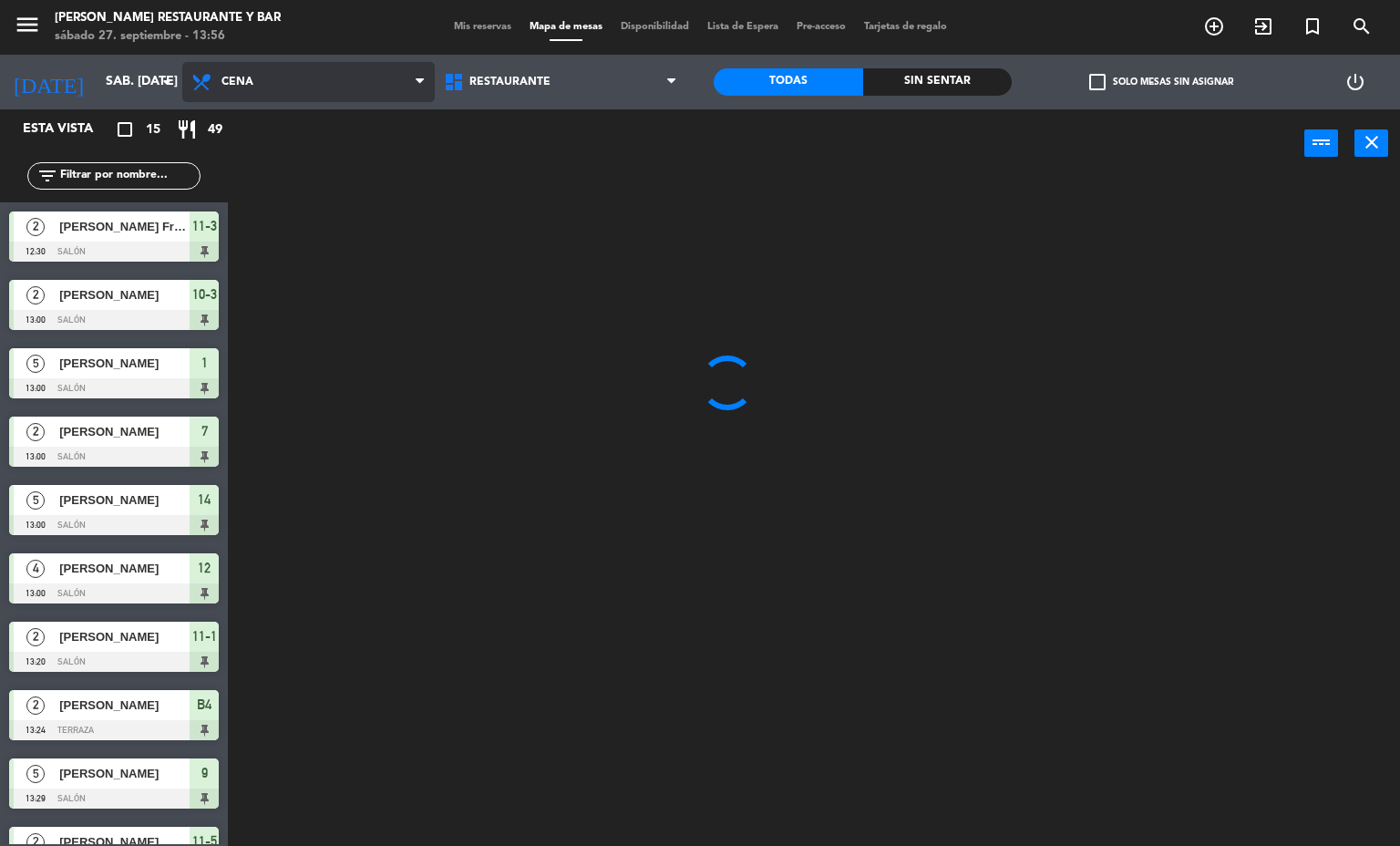
click at [283, 151] on ng-component "menu [PERSON_NAME] Restaurante y Bar sábado 27. septiembre - 13:56 Mis reservas…" at bounding box center [700, 423] width 1400 height 847
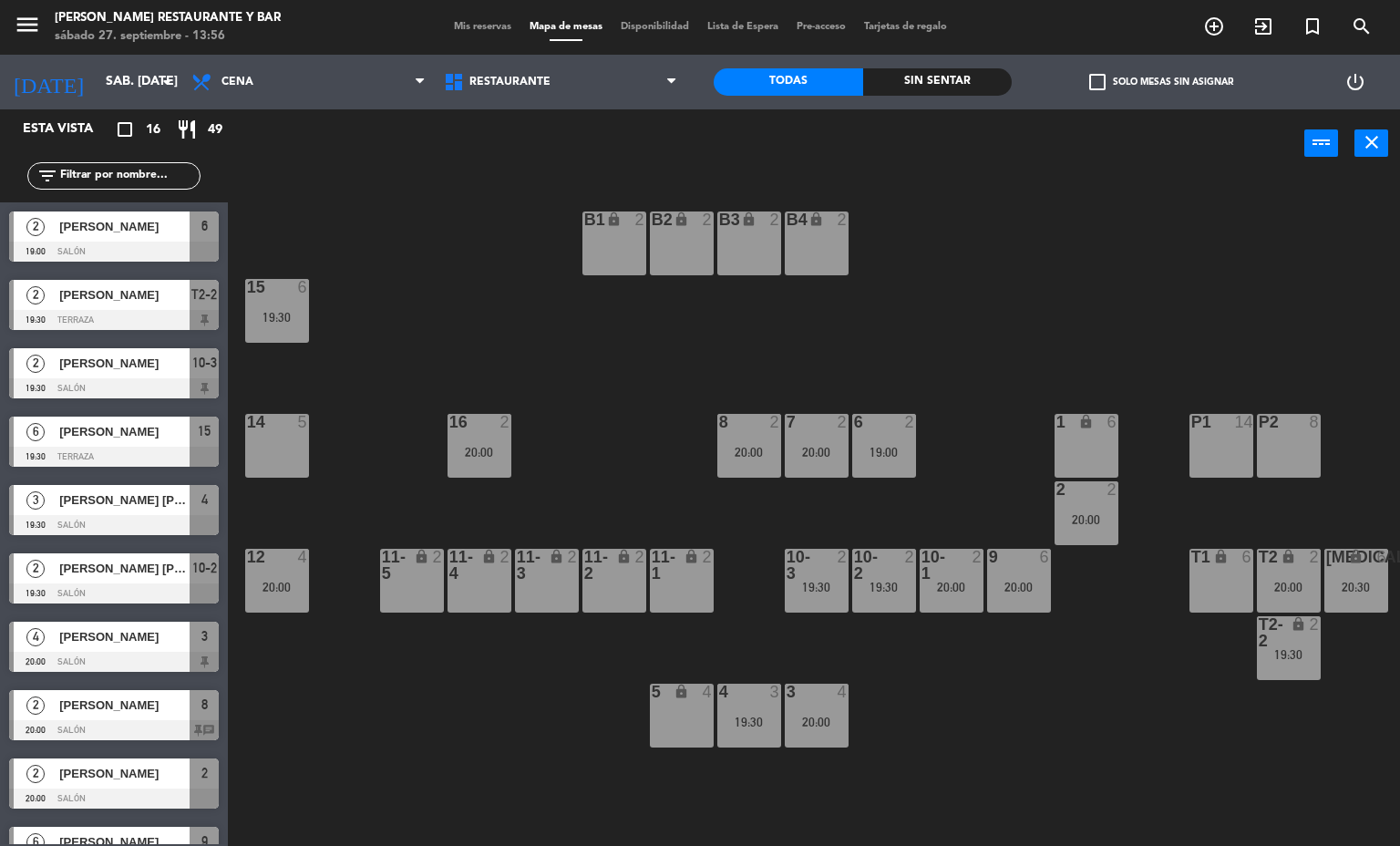
click at [283, 343] on div "B1 lock 2 B2 lock 2 B3 lock 2 B4 lock 2 15 6 19:30 14 5 8 2 20:00 7 2 20:00 6 2…" at bounding box center [820, 512] width 1159 height 668
click at [283, 337] on div "15 6 19:30" at bounding box center [276, 311] width 64 height 64
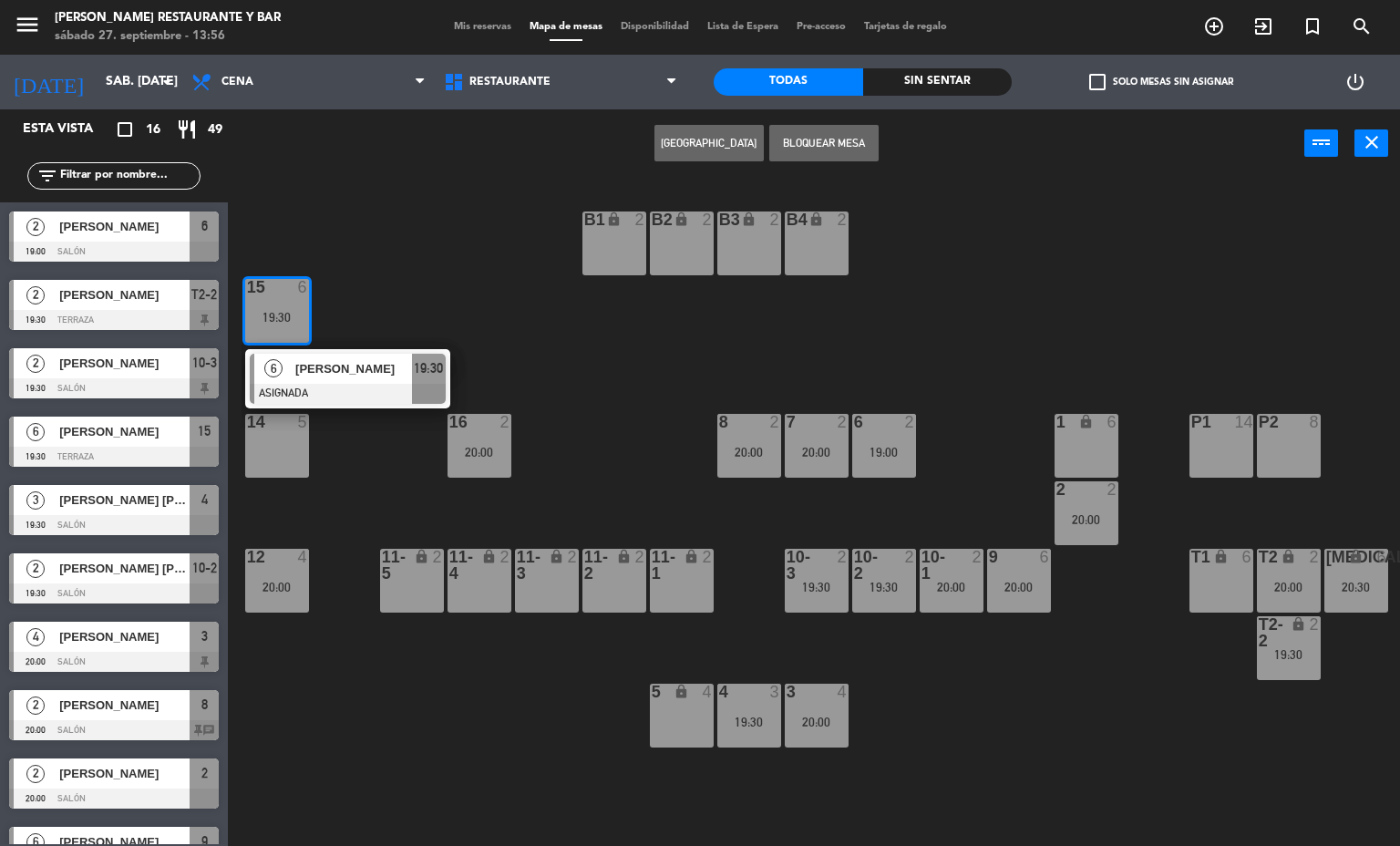
click at [1259, 430] on div "P2" at bounding box center [1259, 423] width 1 height 17
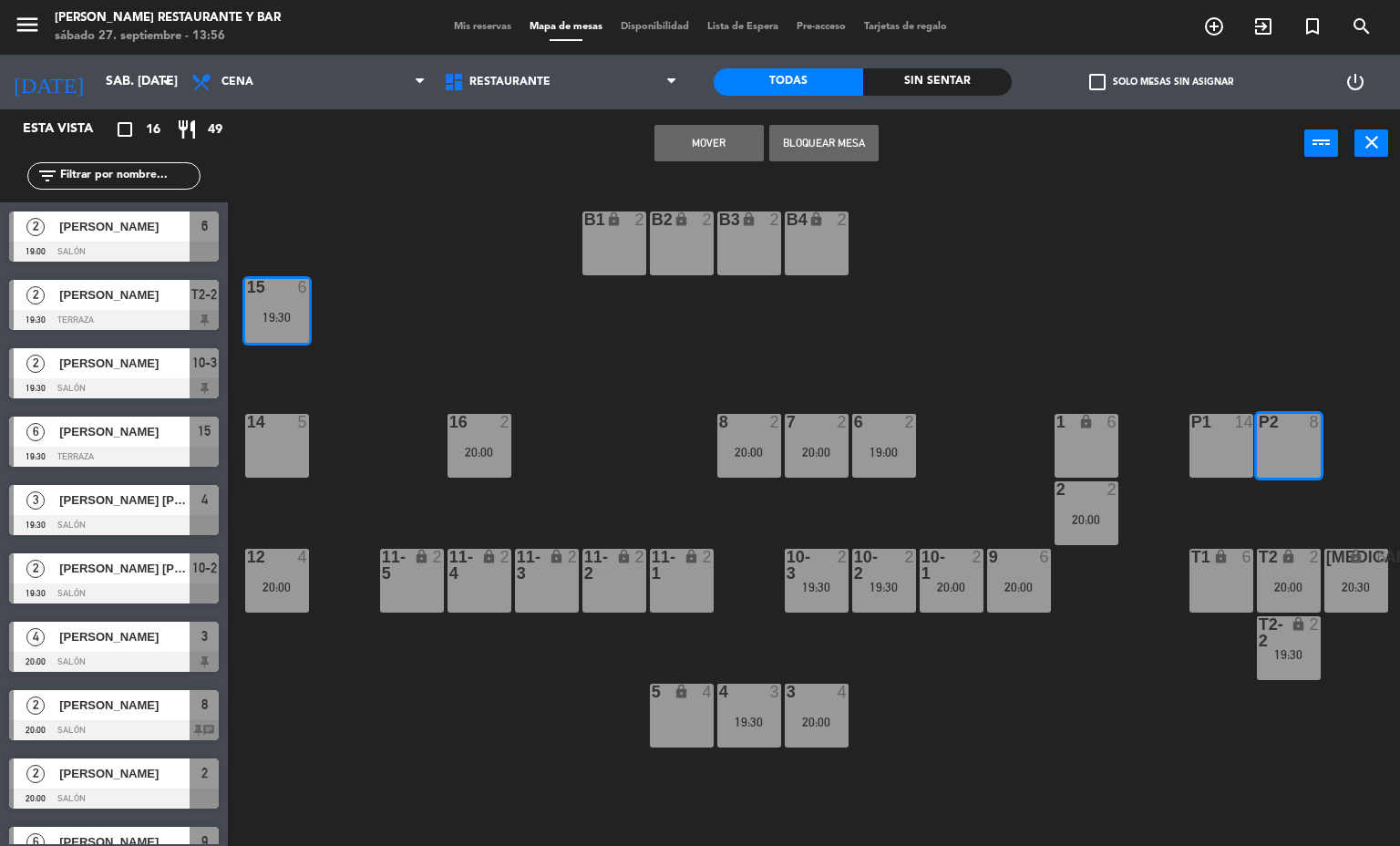
click at [682, 151] on button "Mover" at bounding box center [709, 142] width 109 height 36
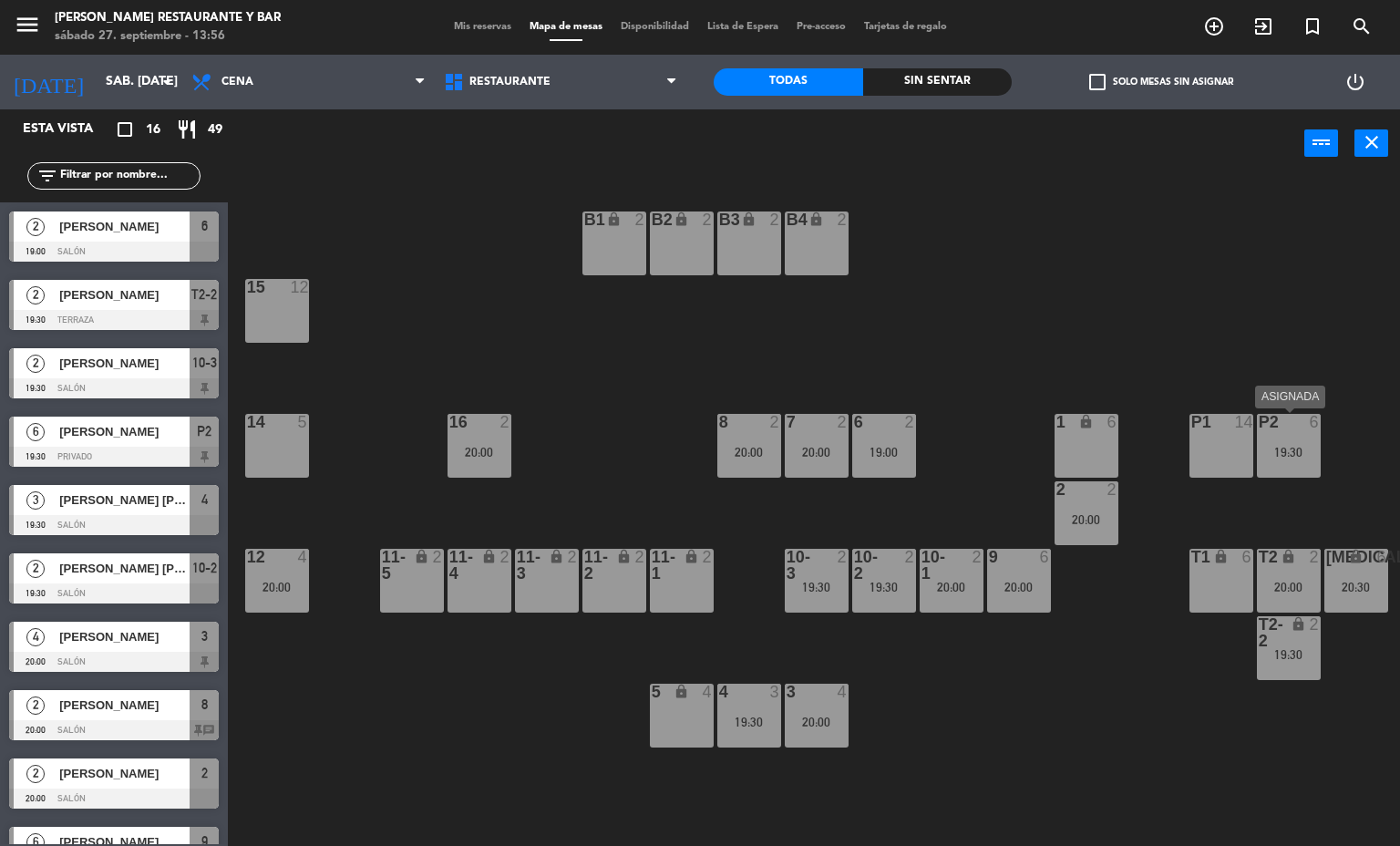
click at [1294, 468] on div "P2 6 19:30" at bounding box center [1288, 446] width 64 height 64
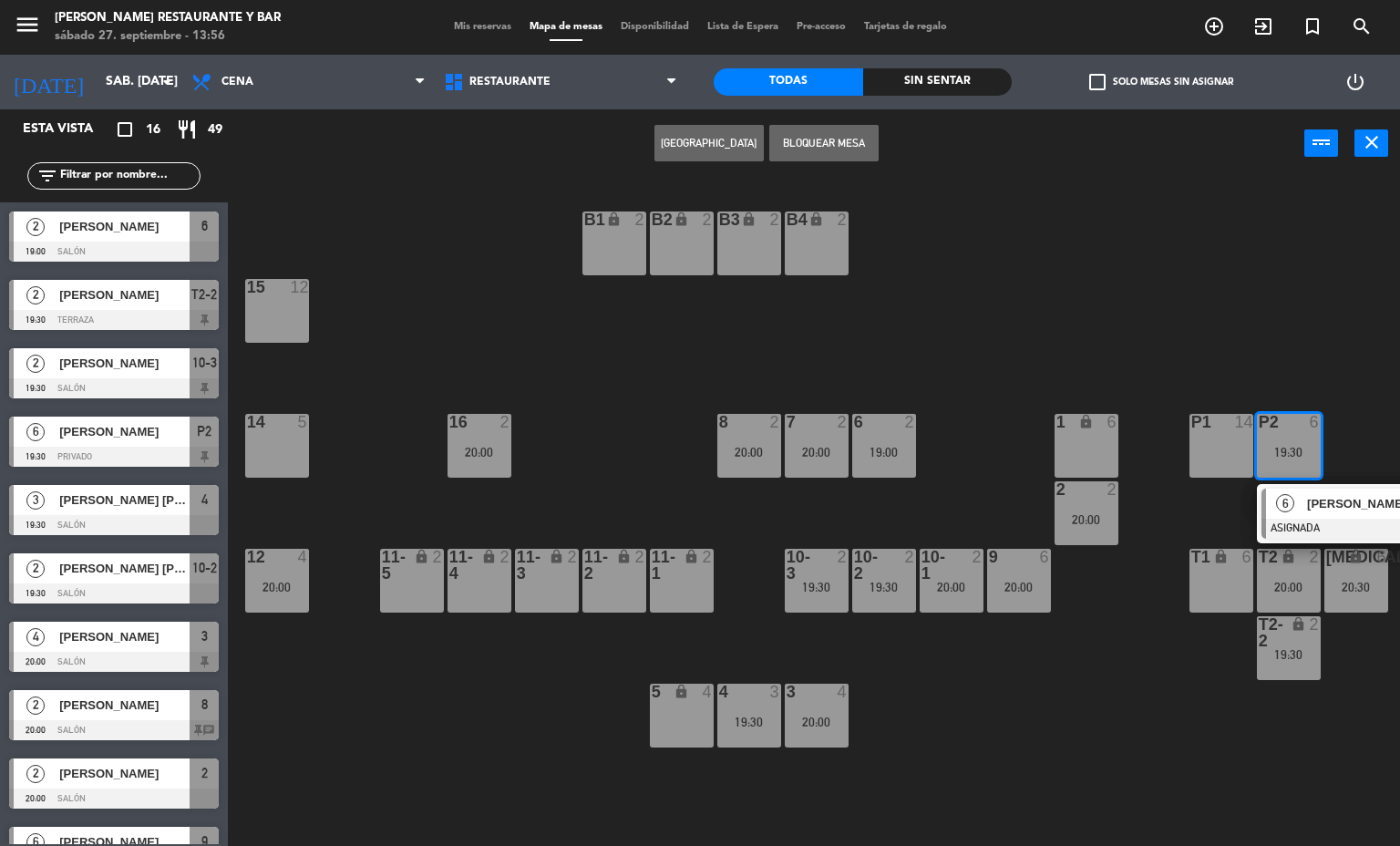
click at [280, 340] on div "15 12" at bounding box center [276, 311] width 64 height 64
click at [684, 140] on button "Mover" at bounding box center [709, 142] width 109 height 36
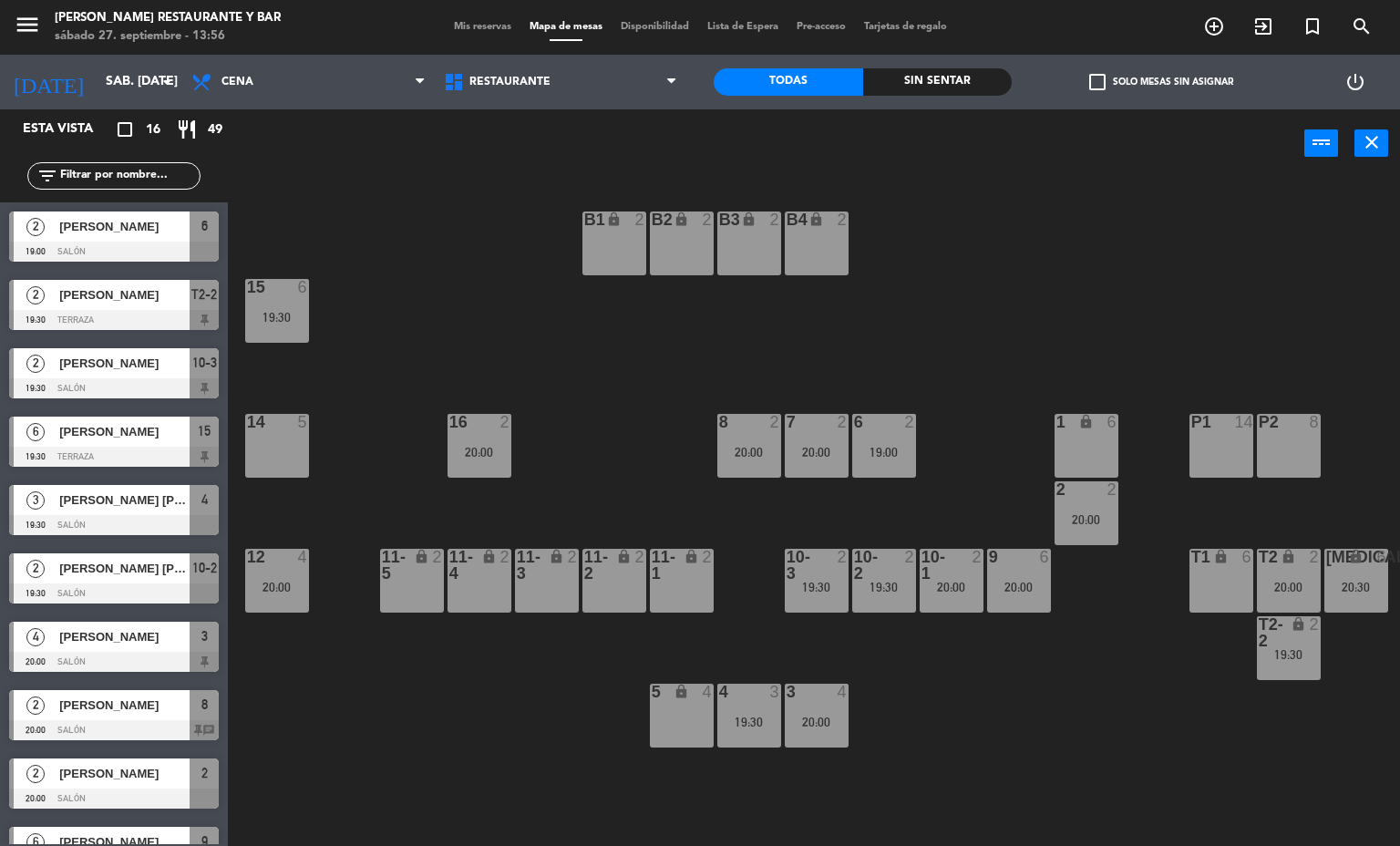
click at [1270, 433] on div "P2 8" at bounding box center [1288, 446] width 64 height 64
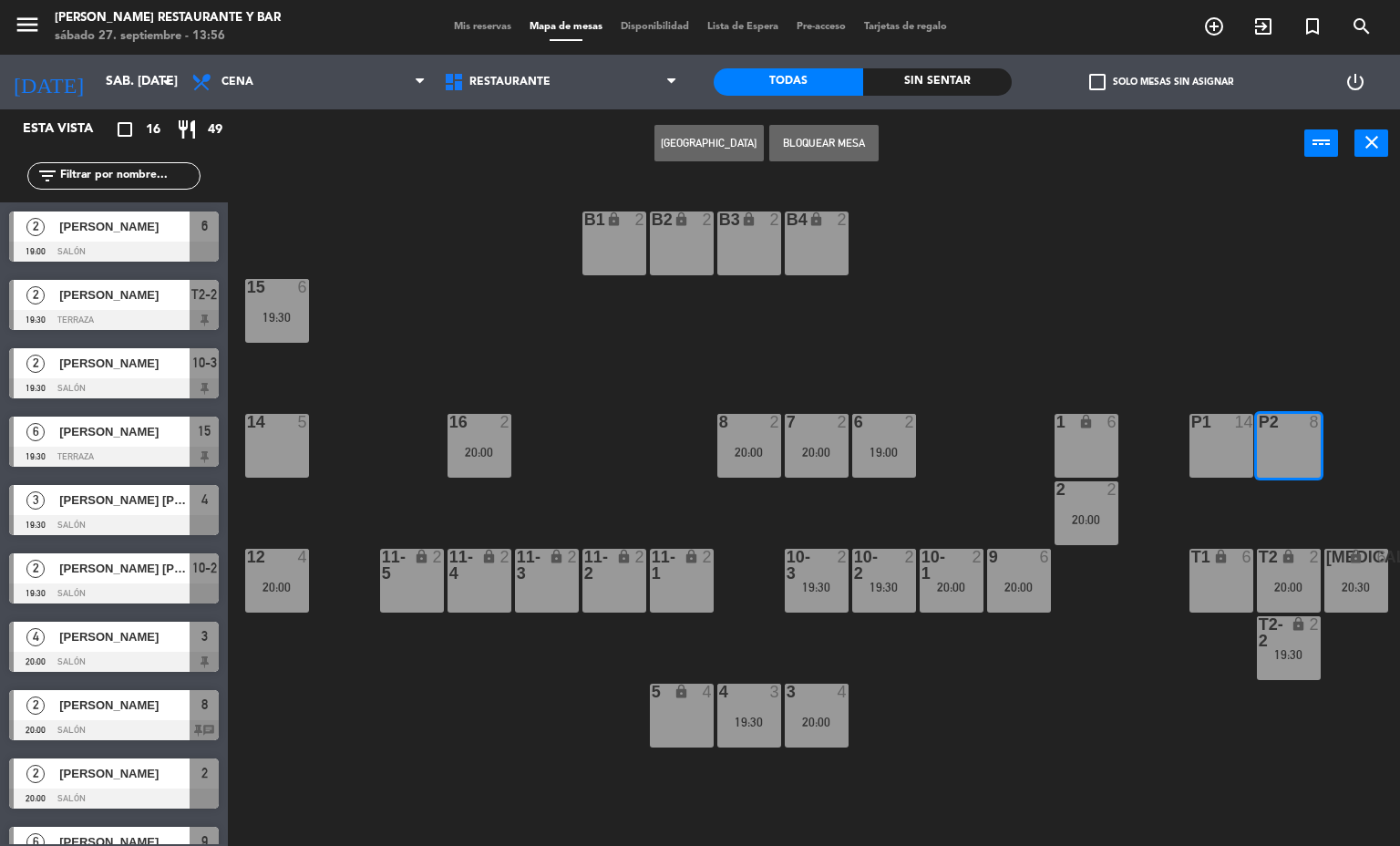
click at [733, 151] on button "[GEOGRAPHIC_DATA]" at bounding box center [709, 142] width 109 height 36
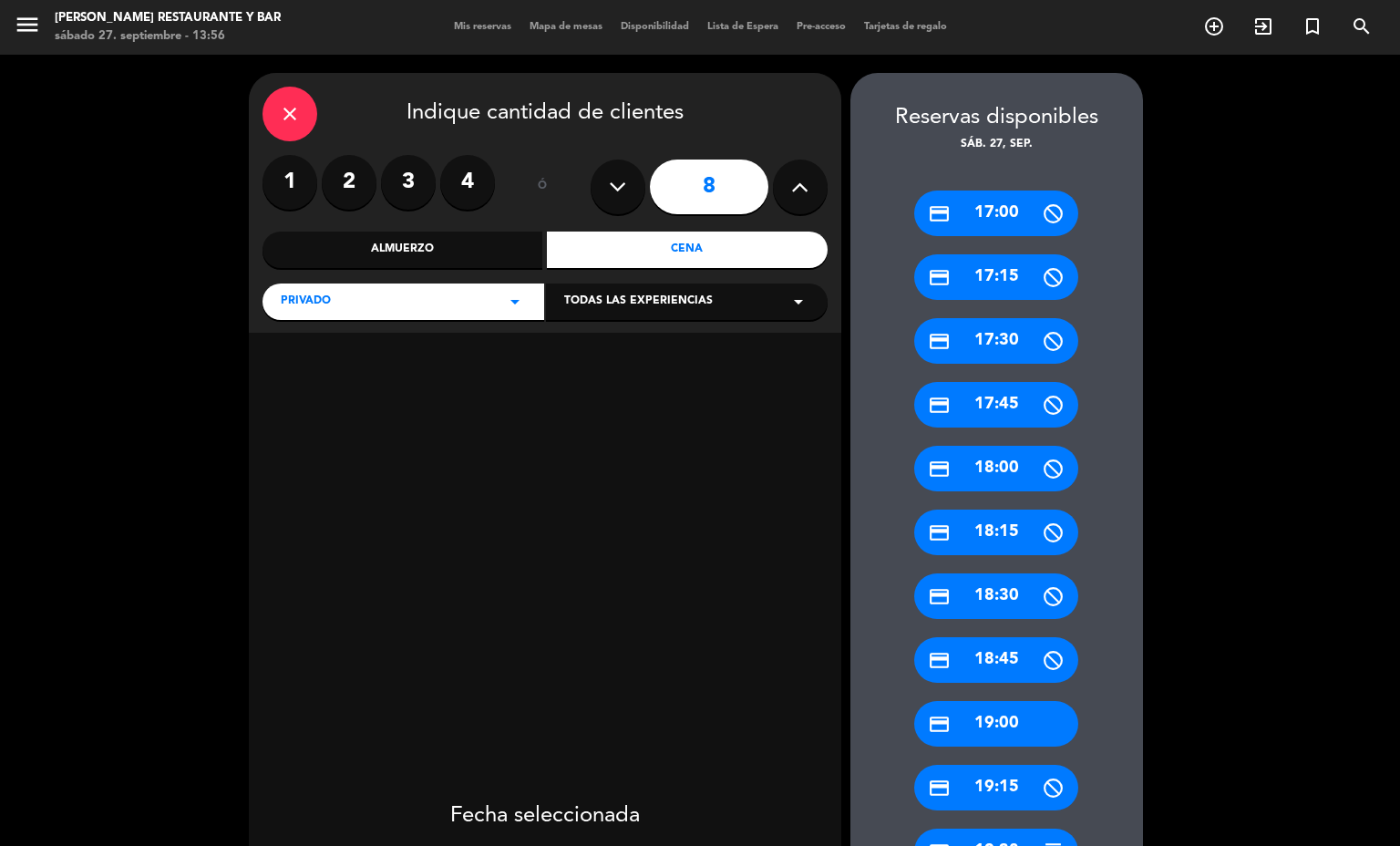
click at [609, 169] on button at bounding box center [618, 187] width 55 height 55
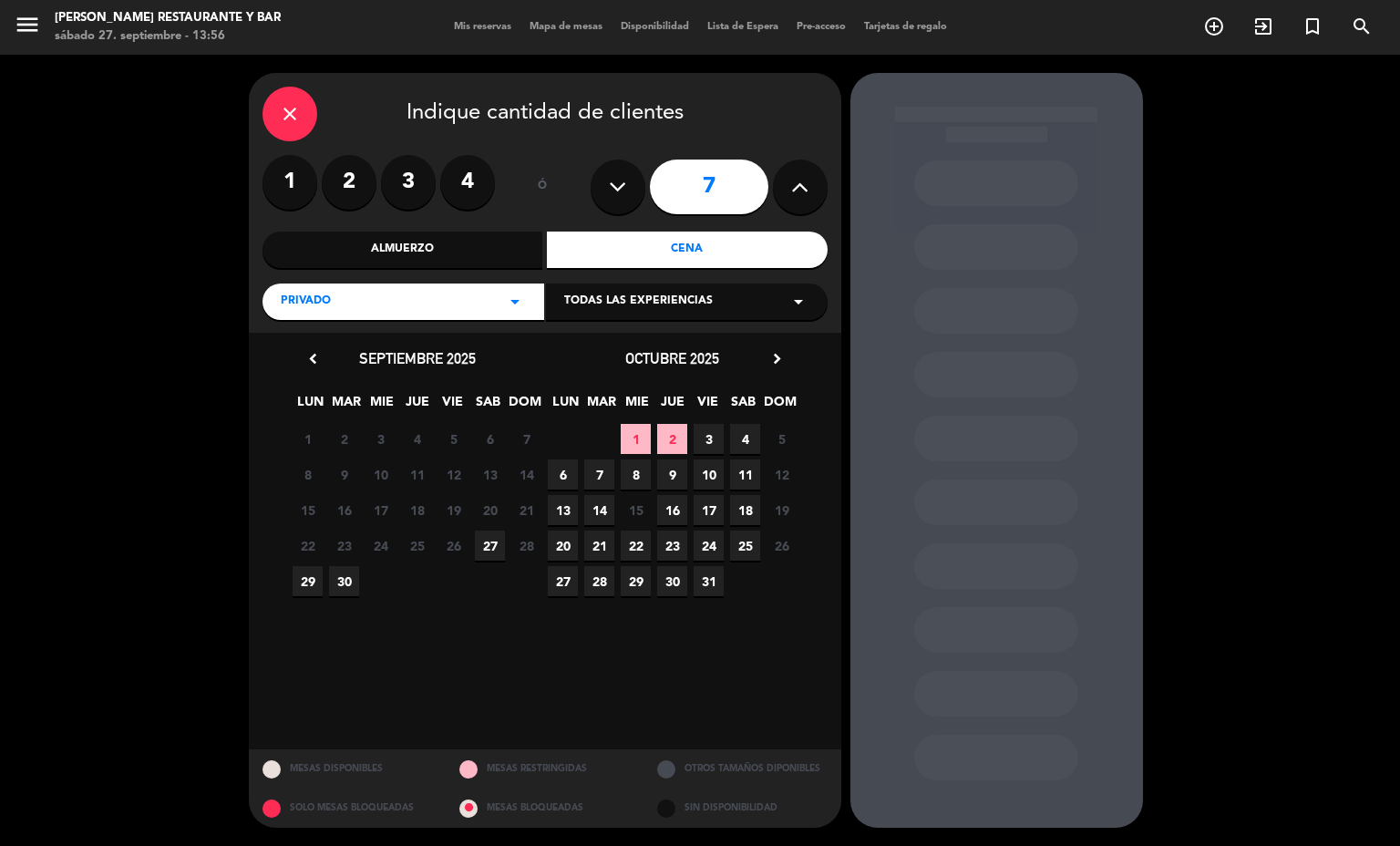
click at [495, 544] on span "27" at bounding box center [490, 546] width 31 height 31
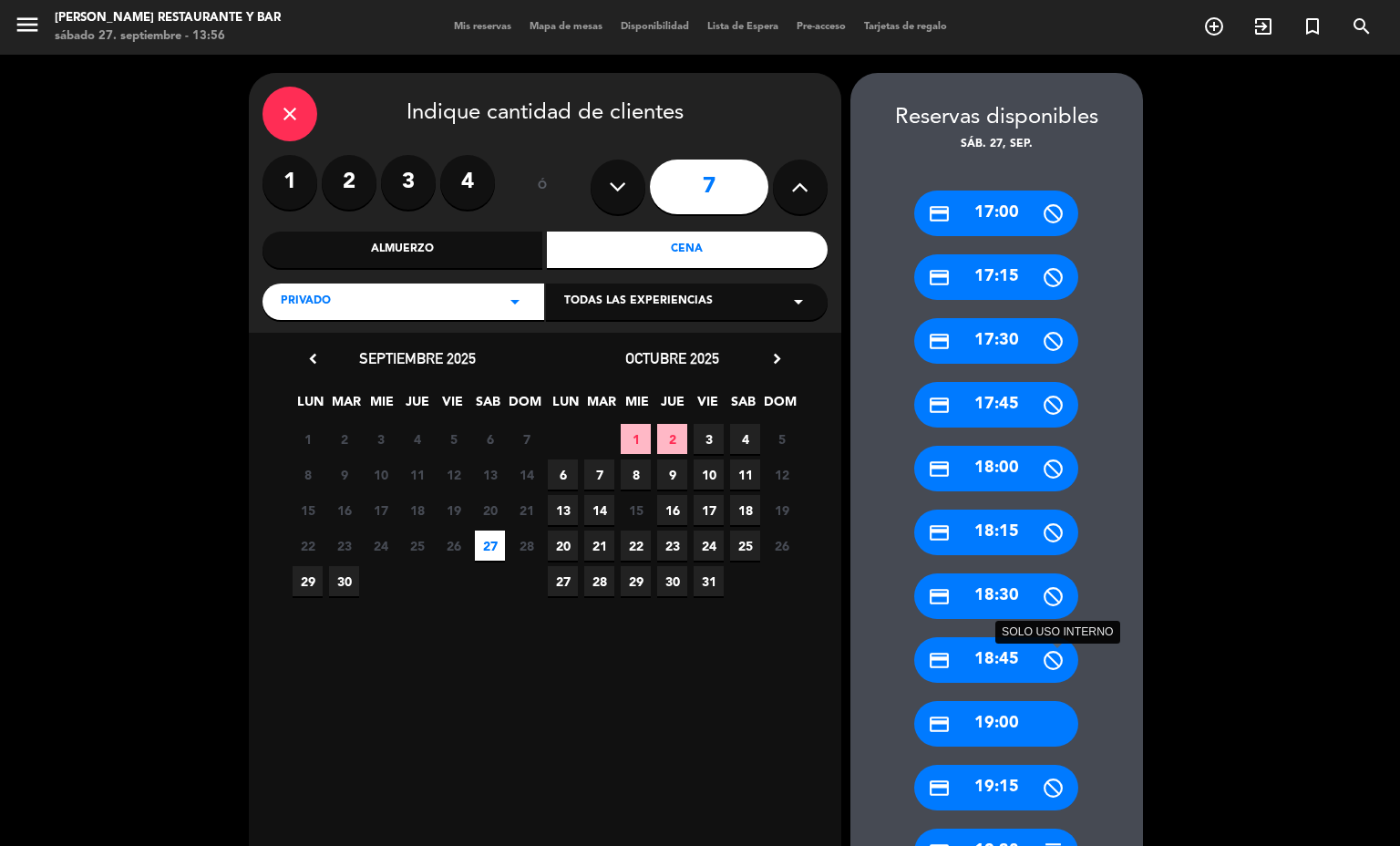
scroll to position [137, 0]
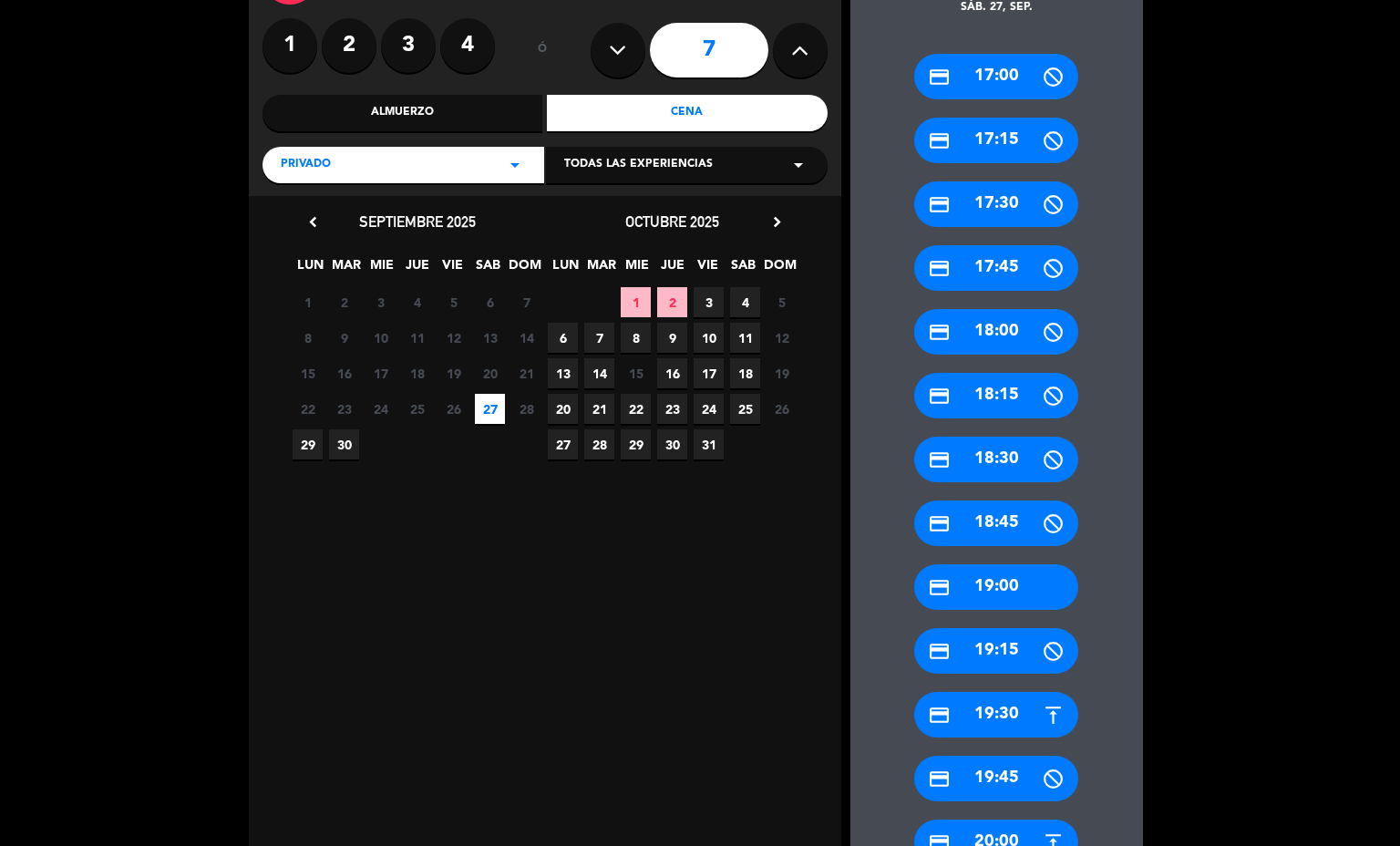
click at [1017, 589] on div "credit_card 19:00" at bounding box center [996, 586] width 164 height 45
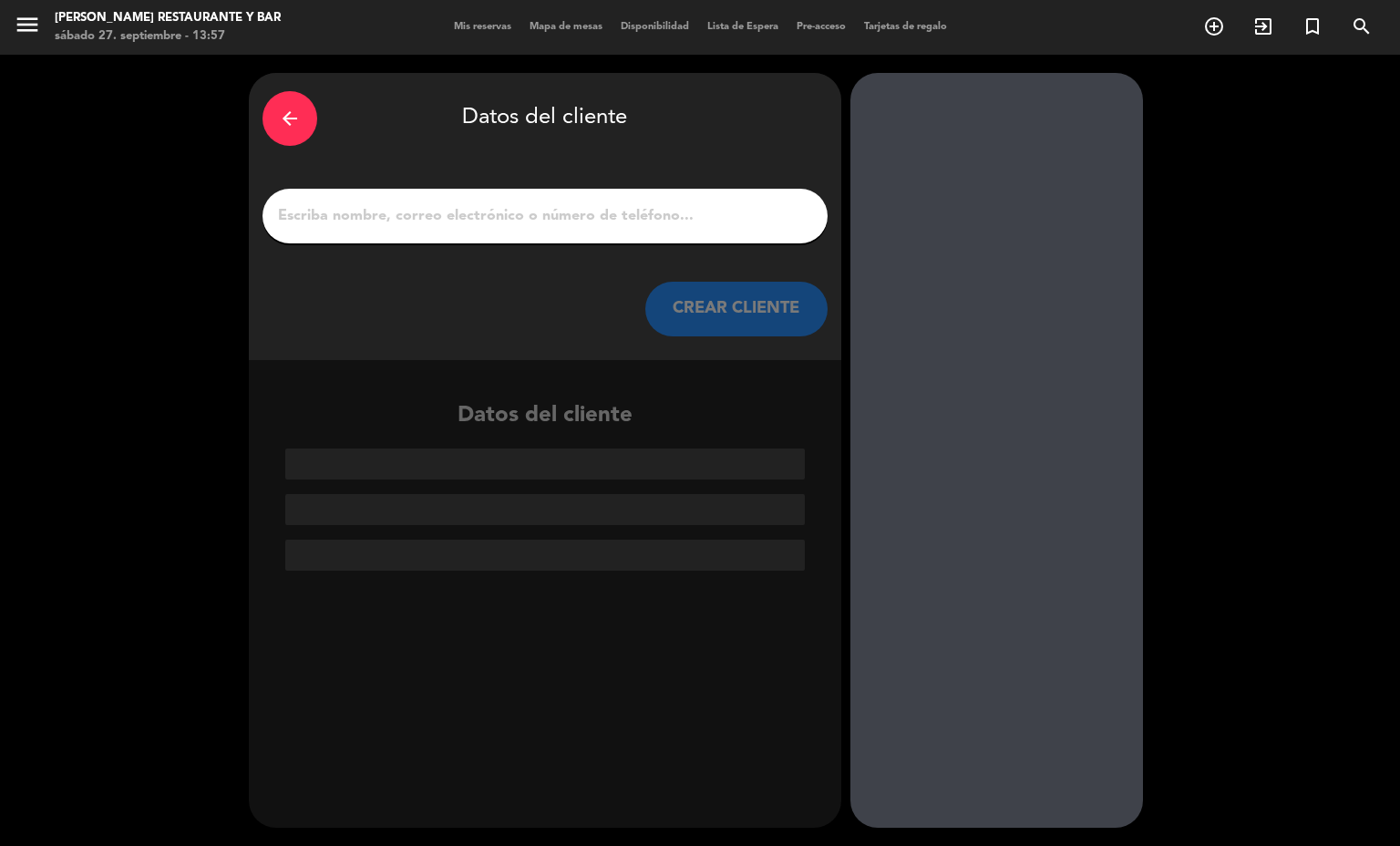
scroll to position [0, 0]
click at [252, 118] on div "arrow_back Datos del cliente CREAR CLIENTE" at bounding box center [545, 216] width 593 height 288
click at [260, 118] on div "arrow_back Datos del cliente CREAR CLIENTE" at bounding box center [545, 216] width 593 height 288
click at [275, 129] on div "arrow_back" at bounding box center [289, 118] width 55 height 55
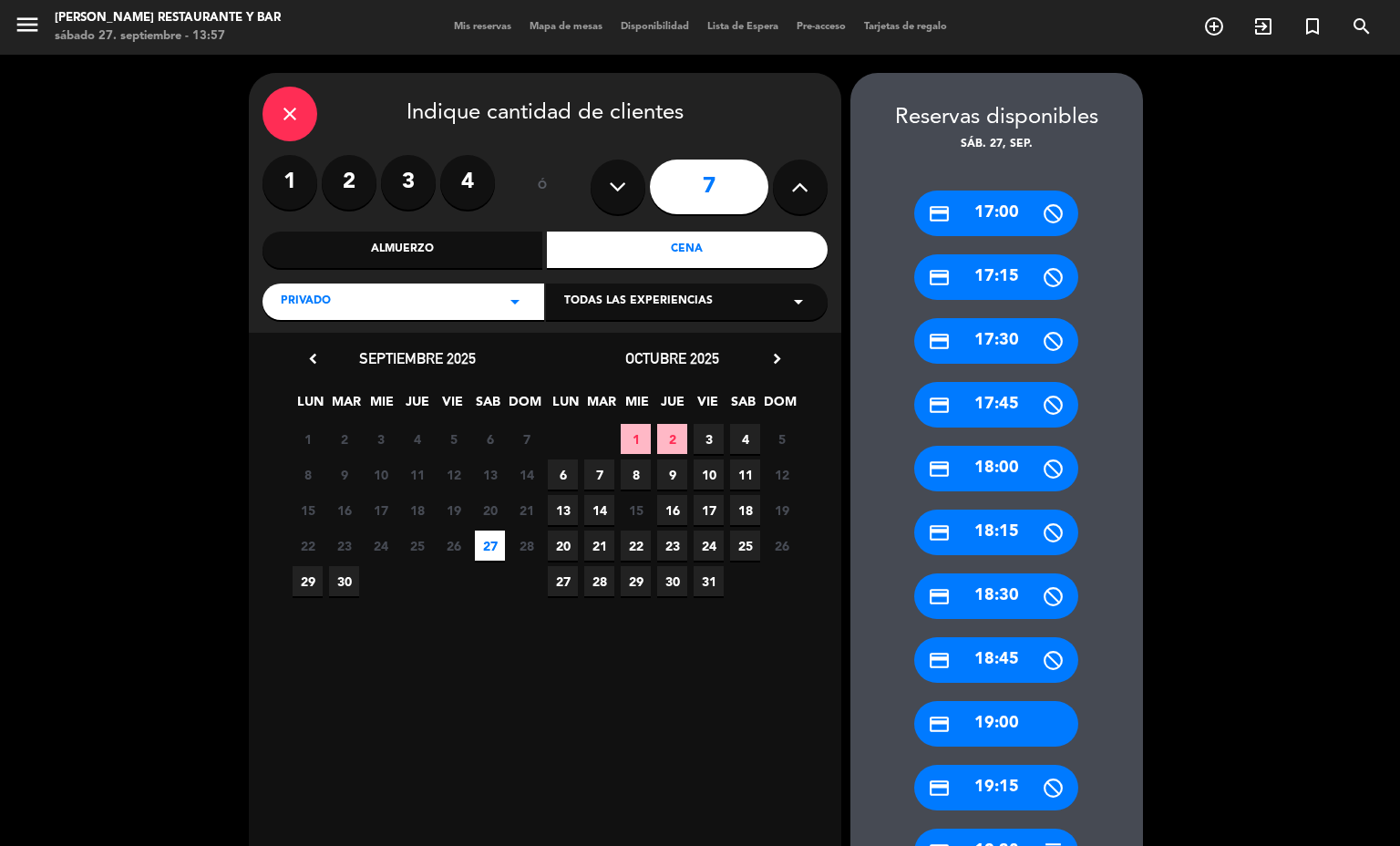
click at [630, 197] on button at bounding box center [618, 187] width 55 height 55
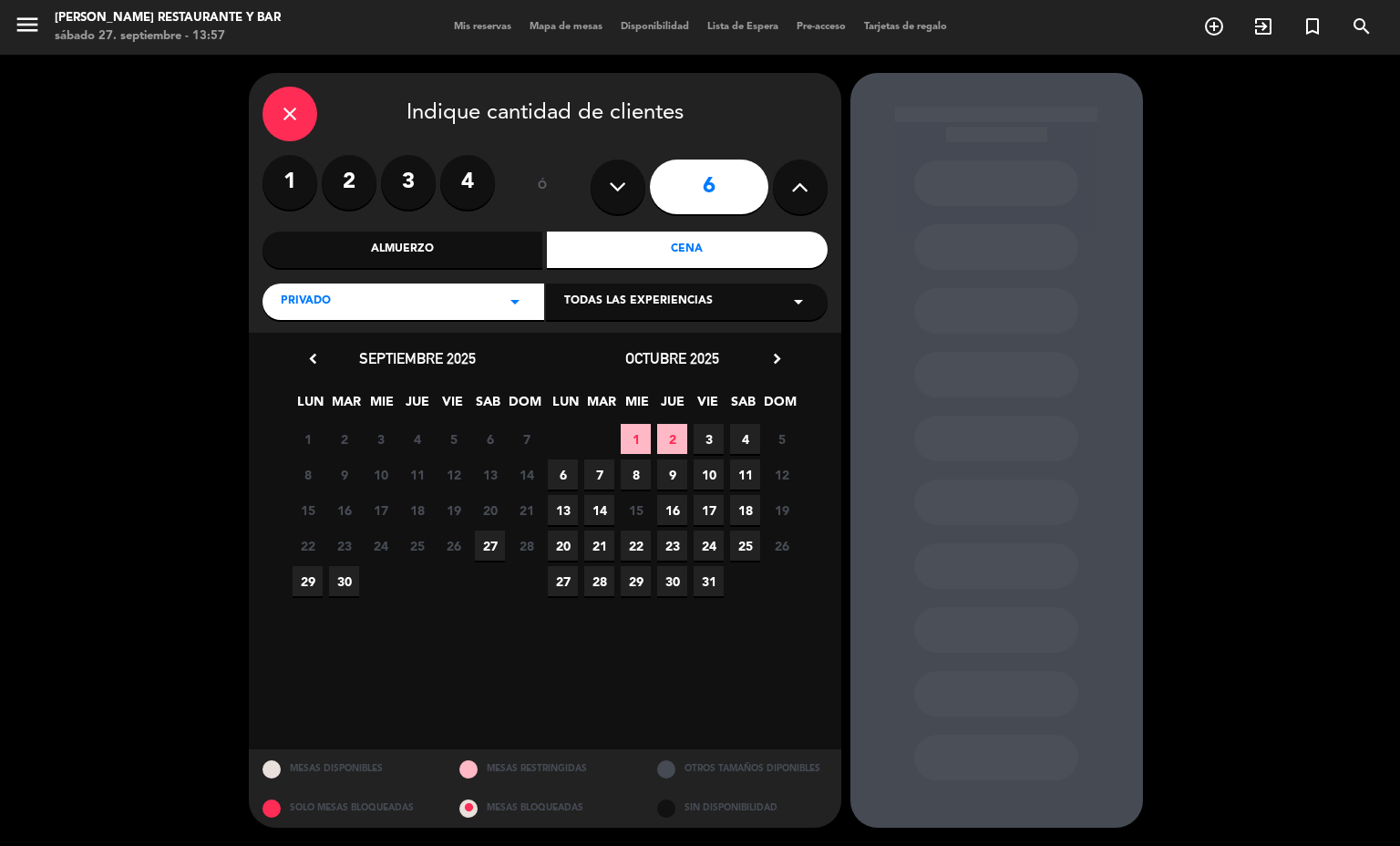
click at [786, 172] on button at bounding box center [800, 187] width 55 height 55
type input "7"
click at [489, 531] on span "27" at bounding box center [490, 546] width 31 height 31
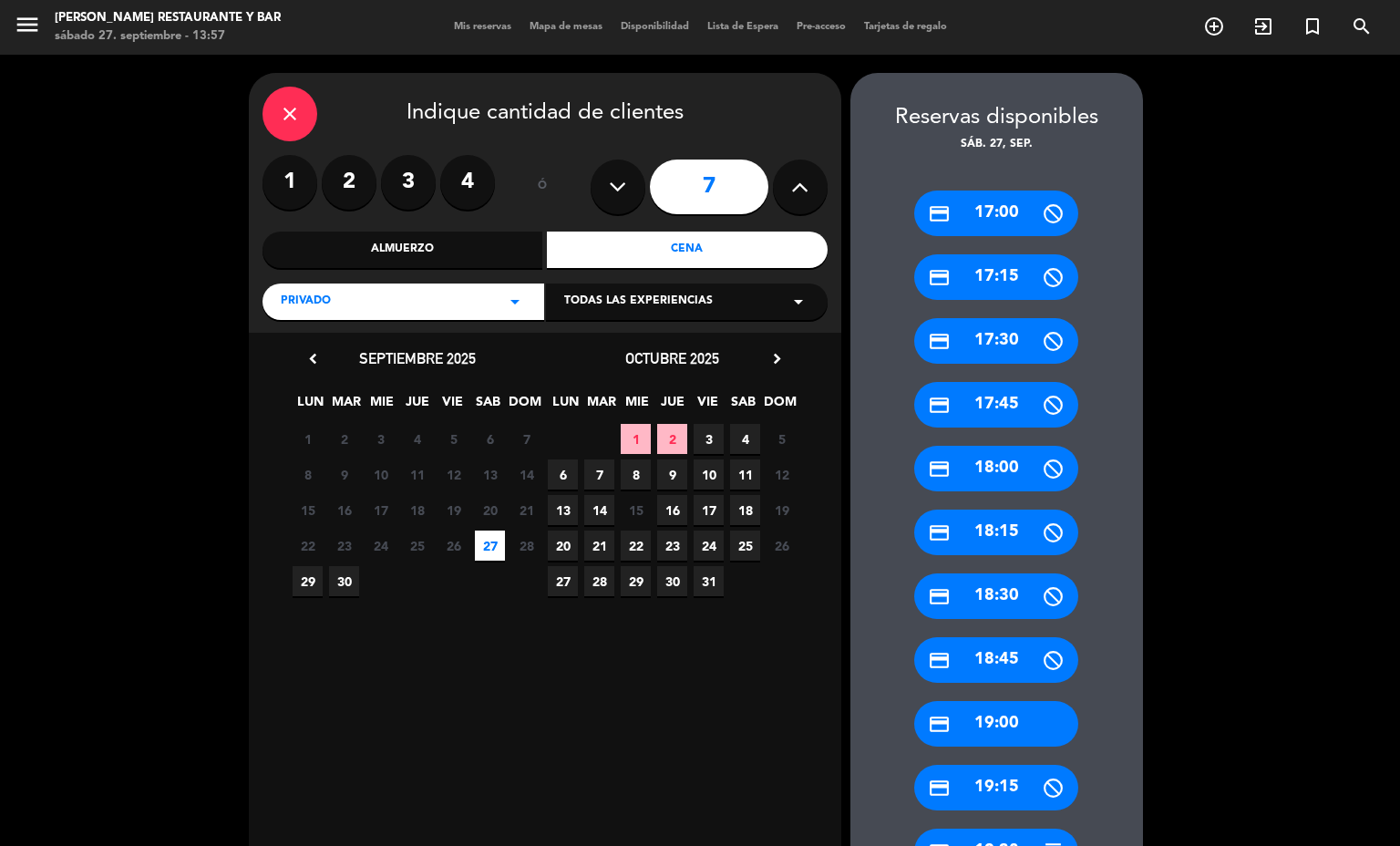
click at [999, 714] on div "credit_card 19:00" at bounding box center [996, 723] width 164 height 45
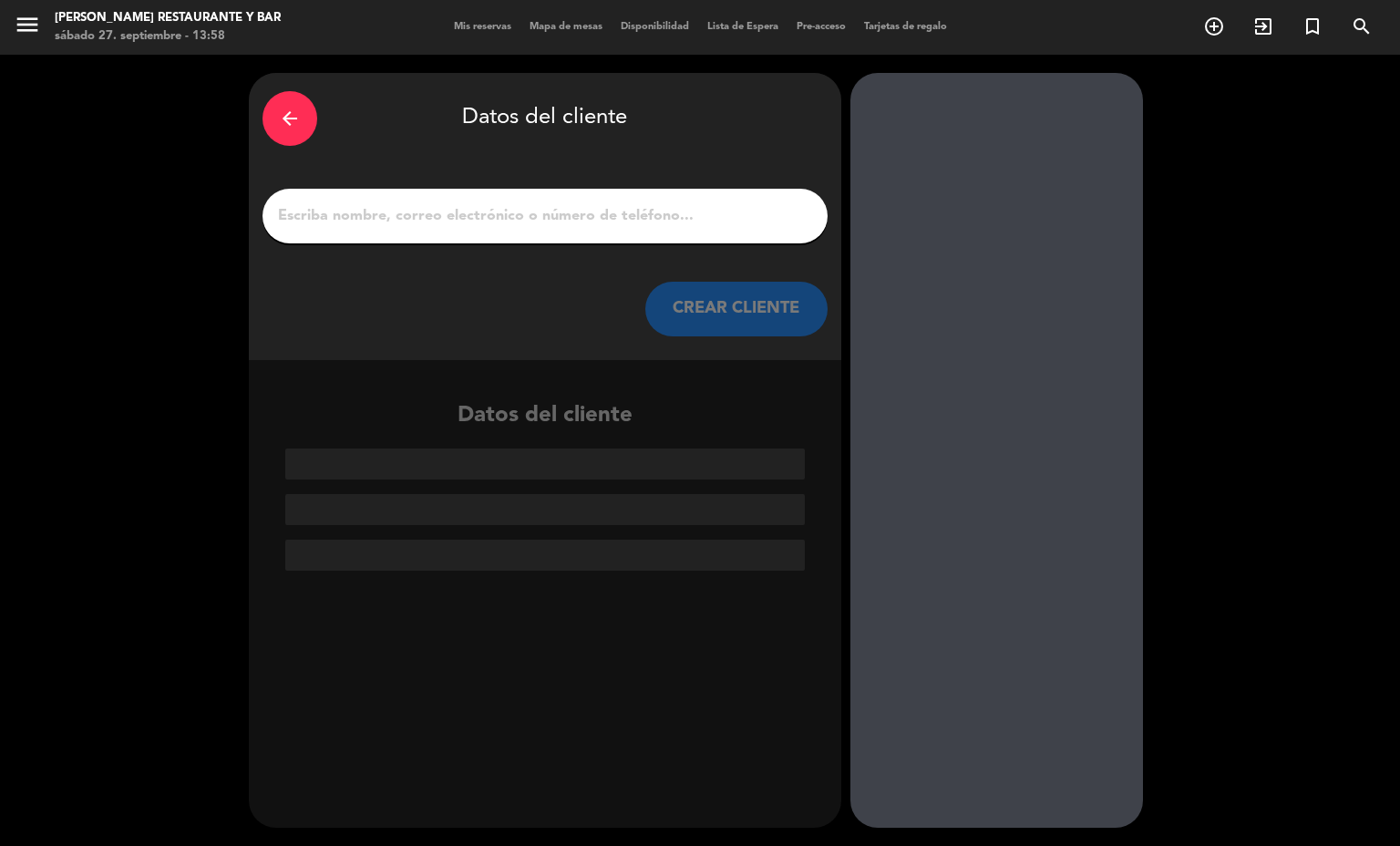
click at [433, 216] on input "1" at bounding box center [546, 216] width 538 height 26
type input "m"
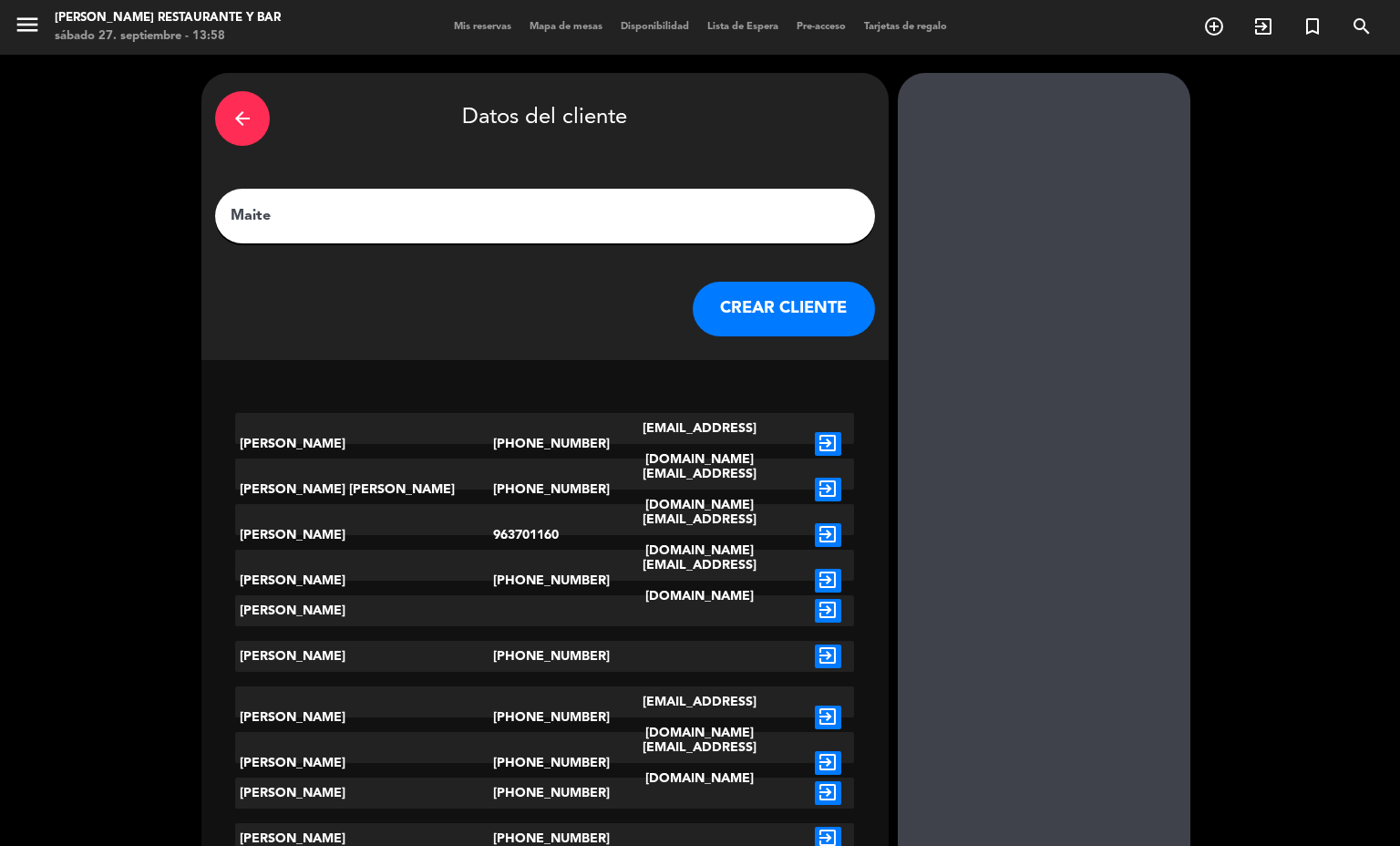
type input "Maite"
click at [815, 478] on icon "exit_to_app" at bounding box center [828, 490] width 27 height 24
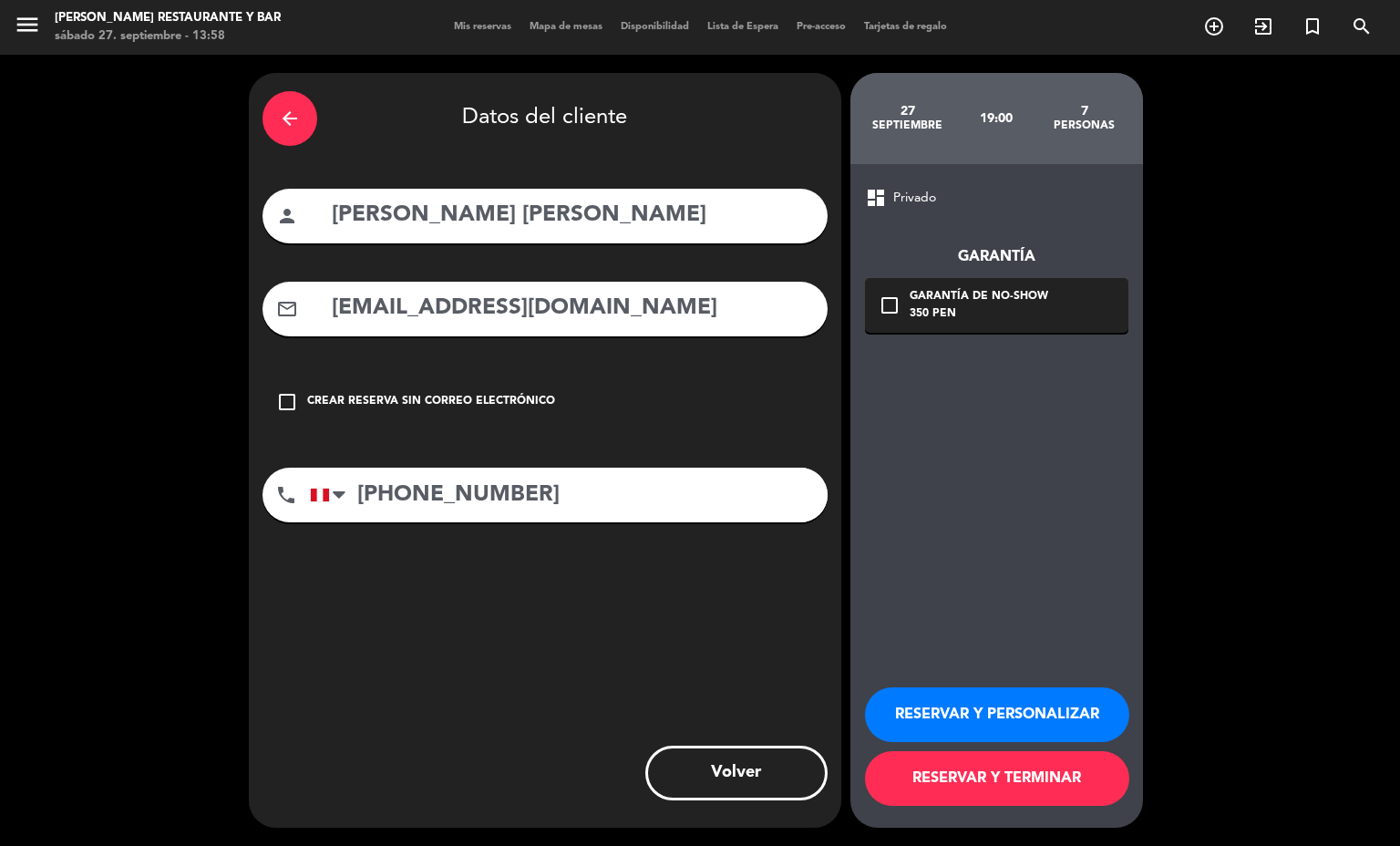
click at [884, 312] on icon "check_box_outline_blank" at bounding box center [890, 305] width 22 height 22
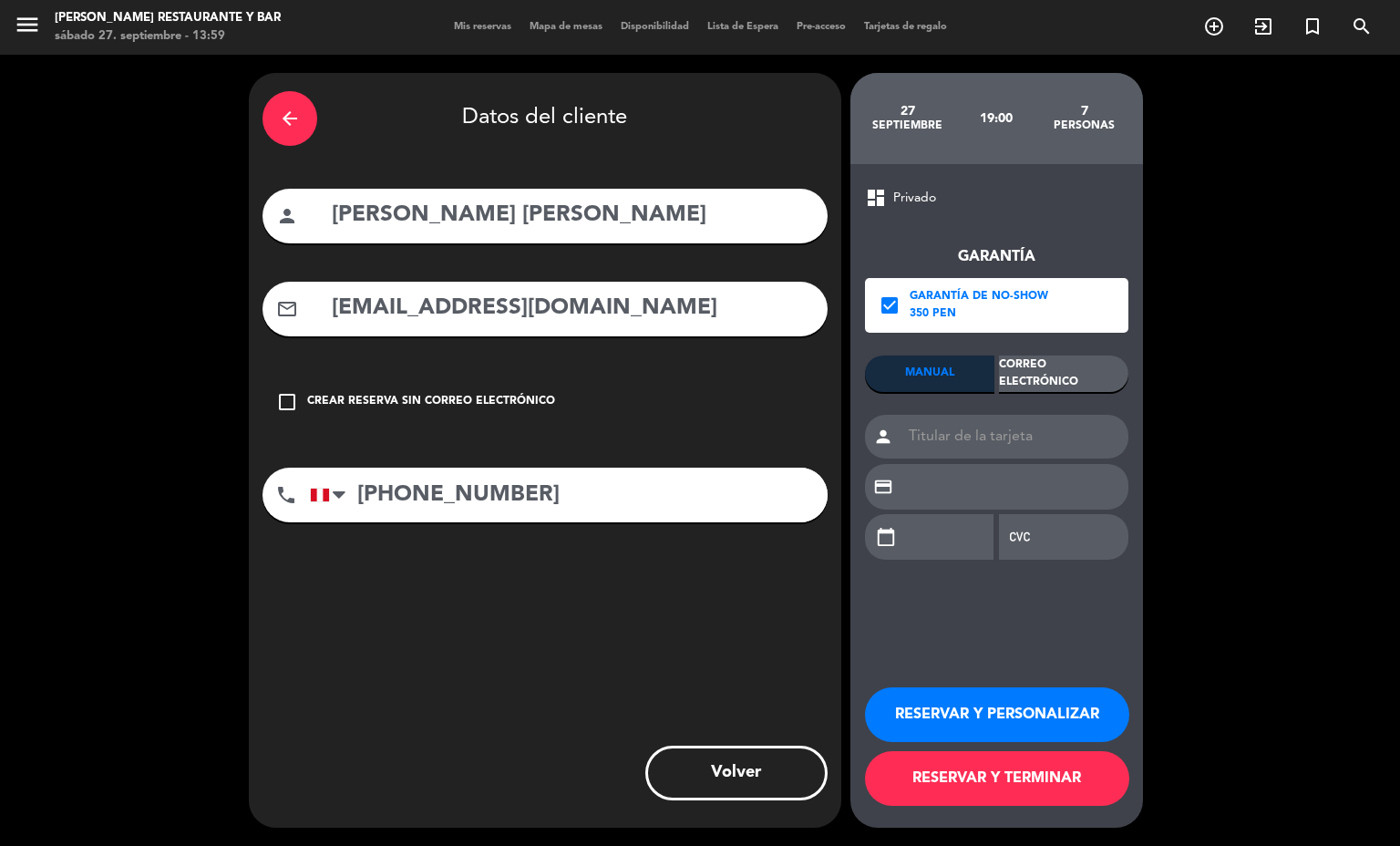
click at [1089, 378] on div "Correo Electrónico" at bounding box center [1063, 373] width 129 height 36
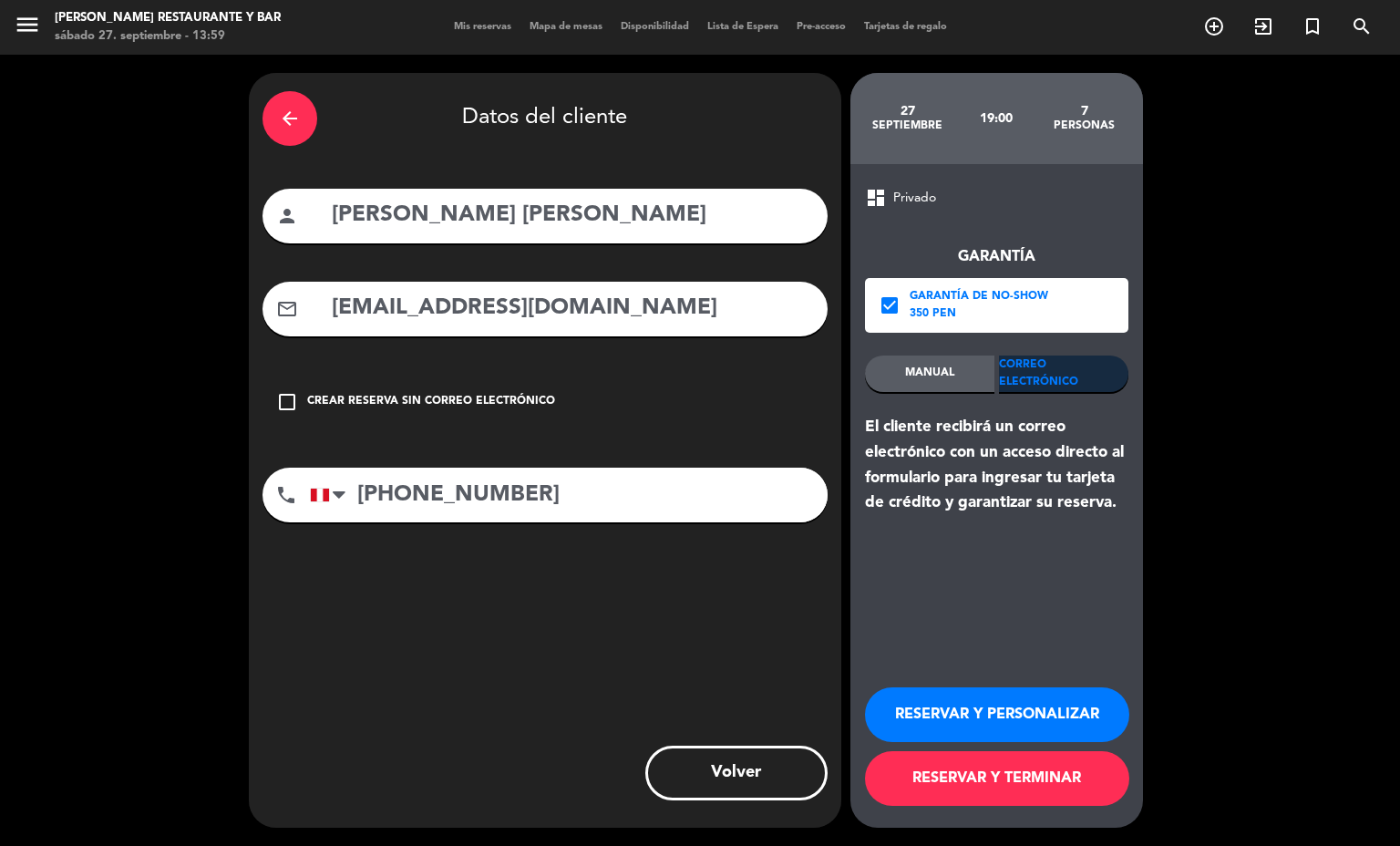
click at [1046, 772] on button "RESERVAR Y TERMINAR" at bounding box center [997, 778] width 264 height 55
